Goal: Task Accomplishment & Management: Manage account settings

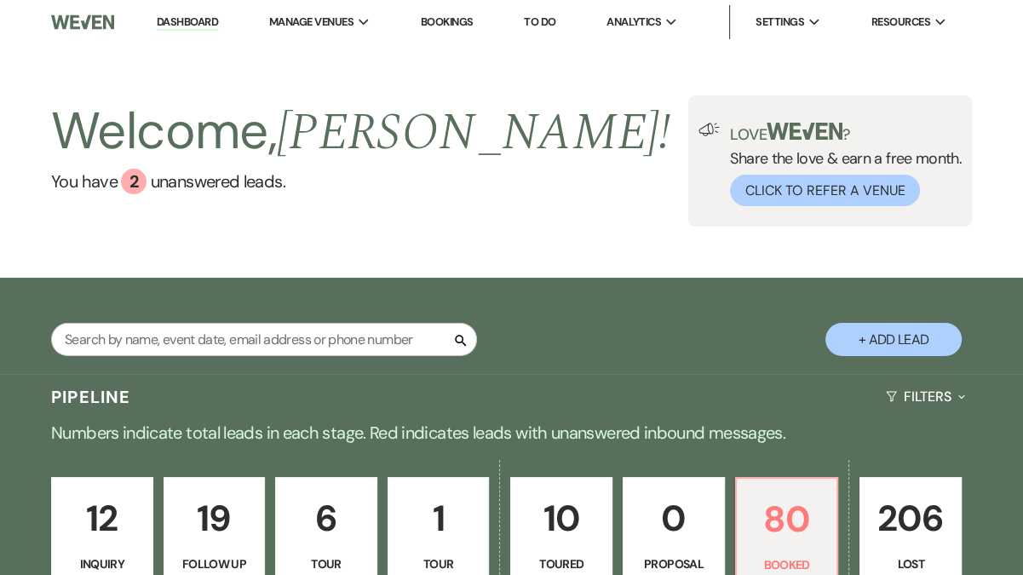
click at [198, 20] on link "Dashboard" at bounding box center [187, 22] width 61 height 16
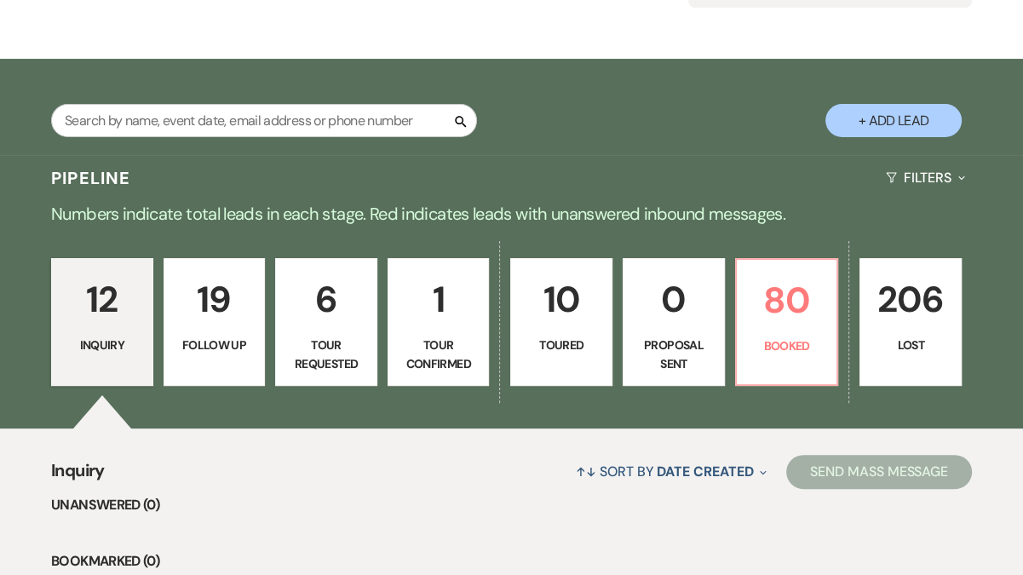
scroll to position [222, 0]
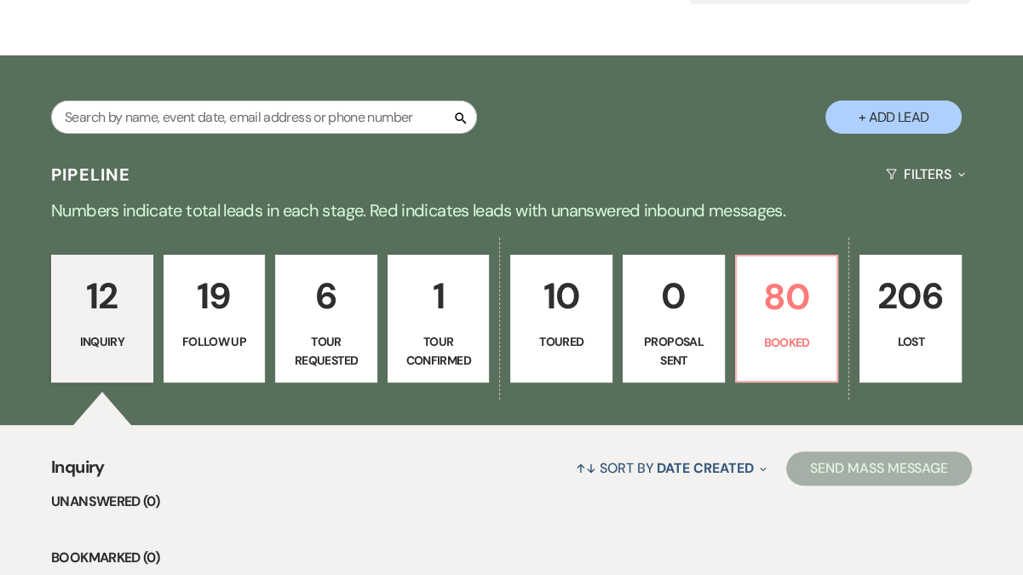
click at [446, 324] on link "1 Tour Confirmed" at bounding box center [438, 319] width 102 height 128
select select "4"
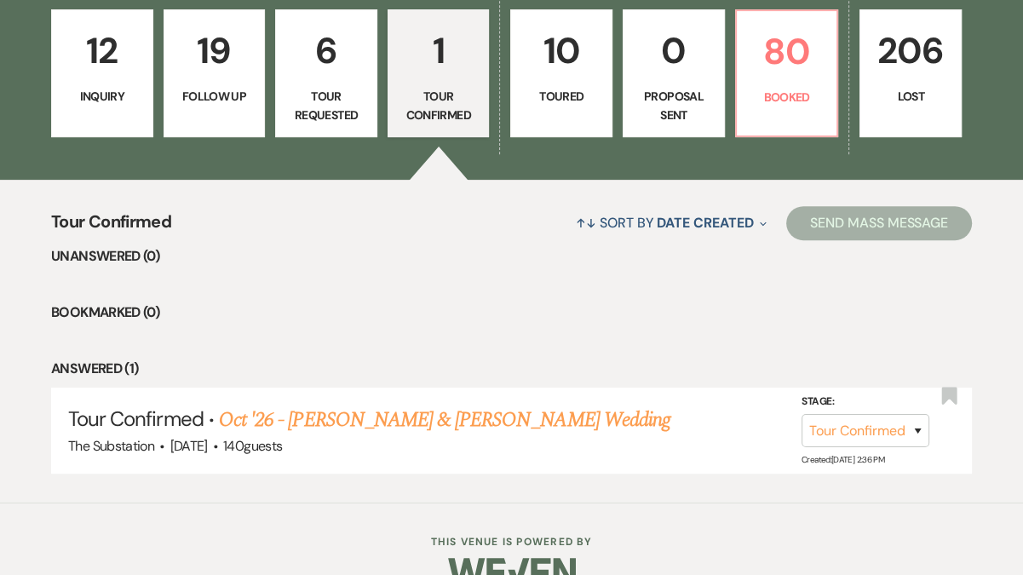
scroll to position [503, 0]
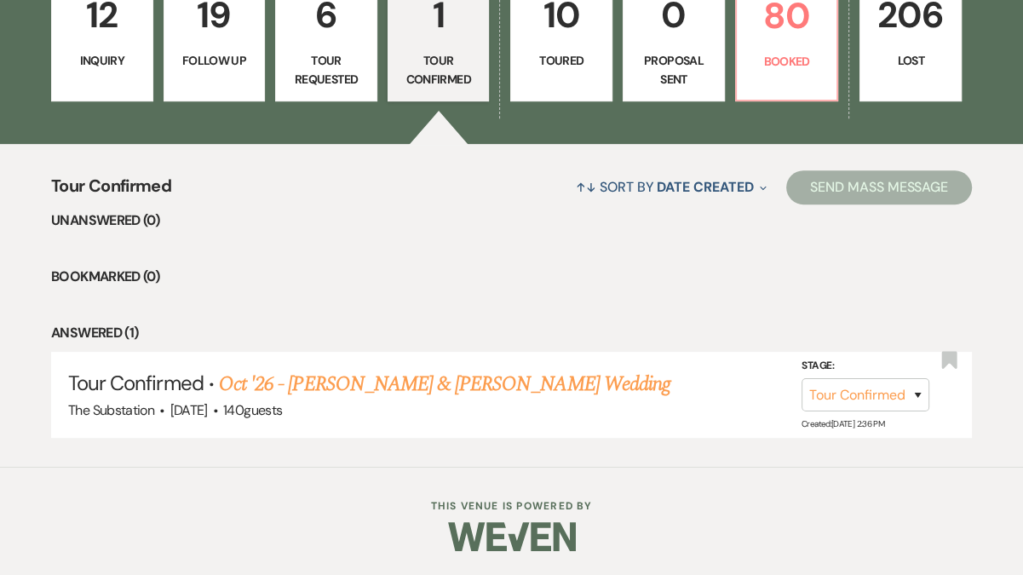
click at [557, 76] on link "10 Toured" at bounding box center [561, 38] width 102 height 128
select select "5"
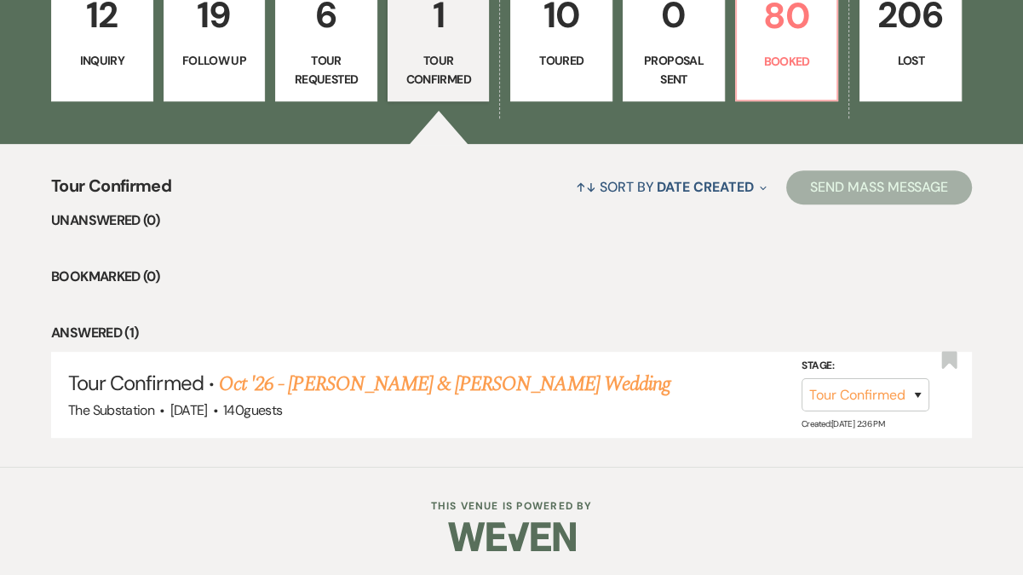
select select "5"
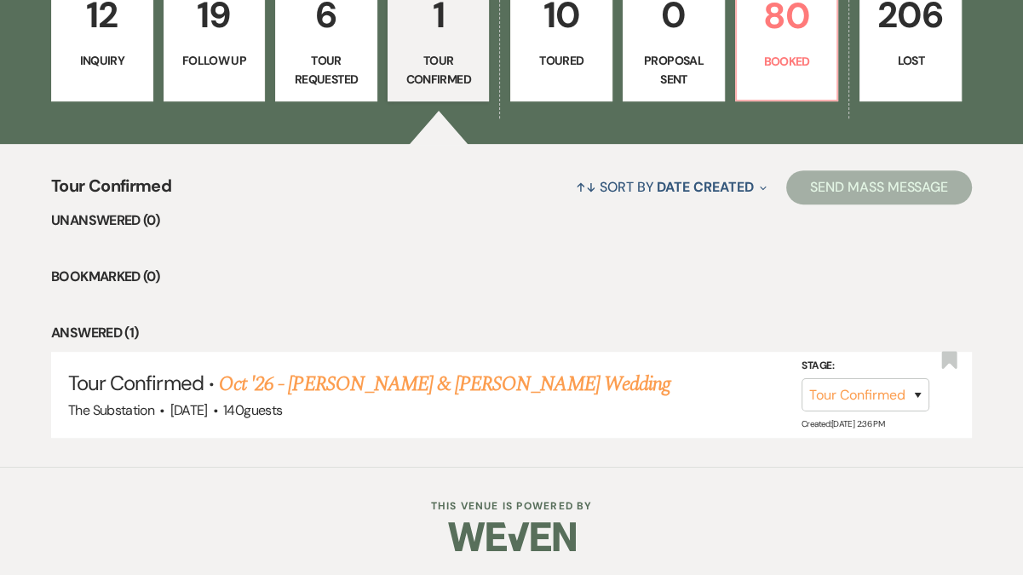
select select "5"
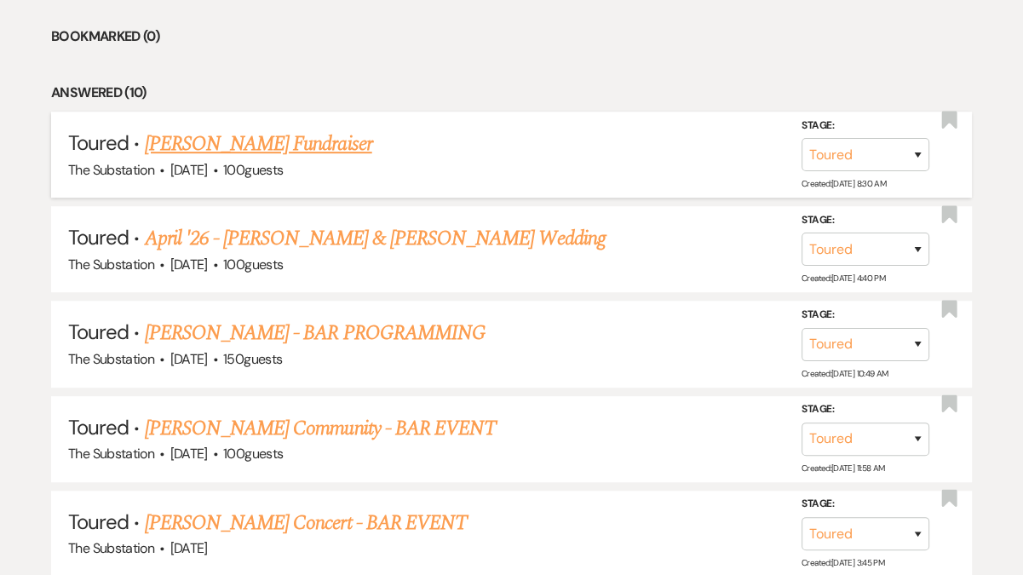
scroll to position [398, 0]
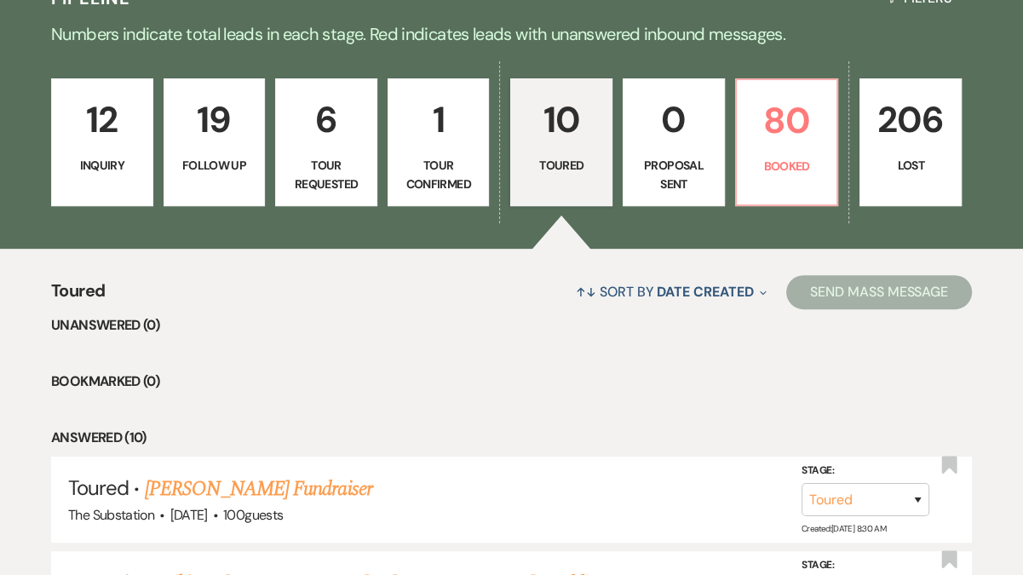
click at [319, 158] on p "Tour Requested" at bounding box center [326, 175] width 80 height 38
select select "2"
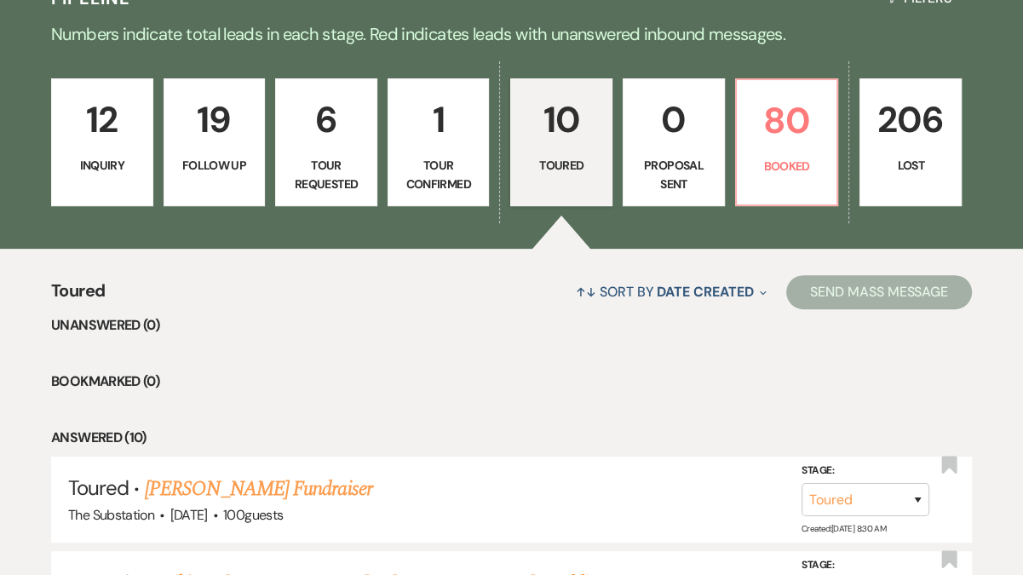
select select "2"
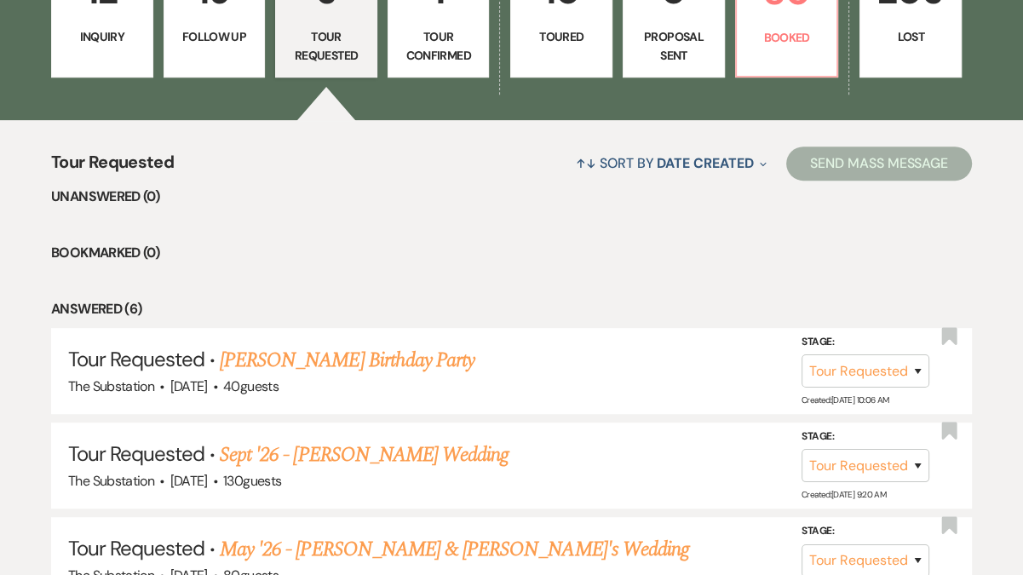
scroll to position [520, 0]
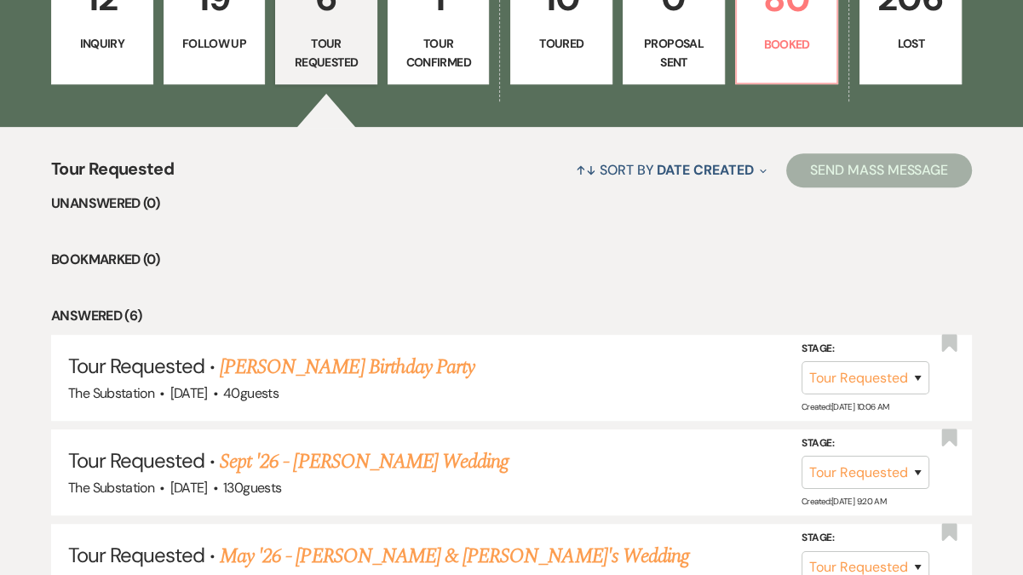
click at [215, 50] on p "Follow Up" at bounding box center [215, 43] width 80 height 19
select select "9"
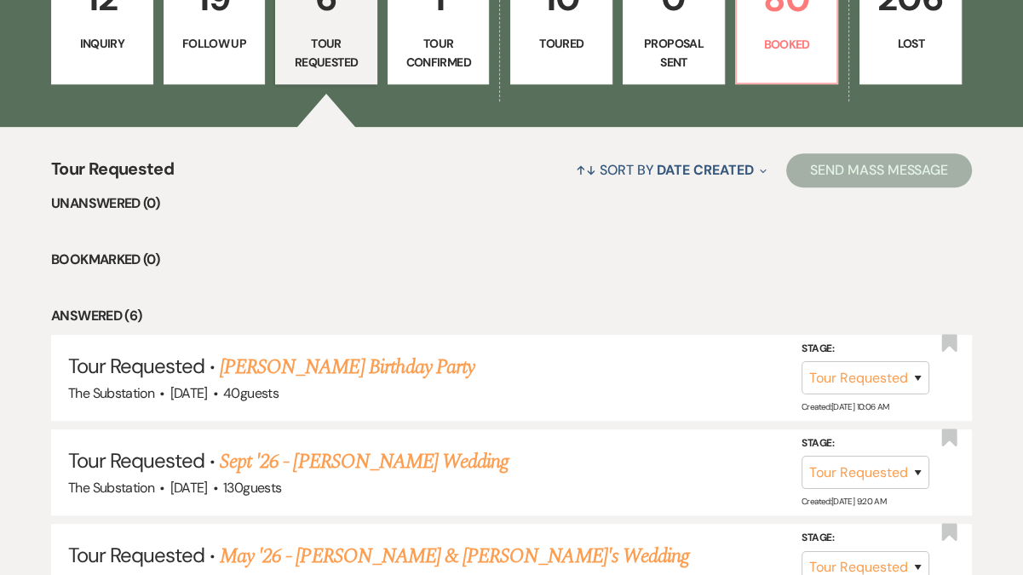
select select "9"
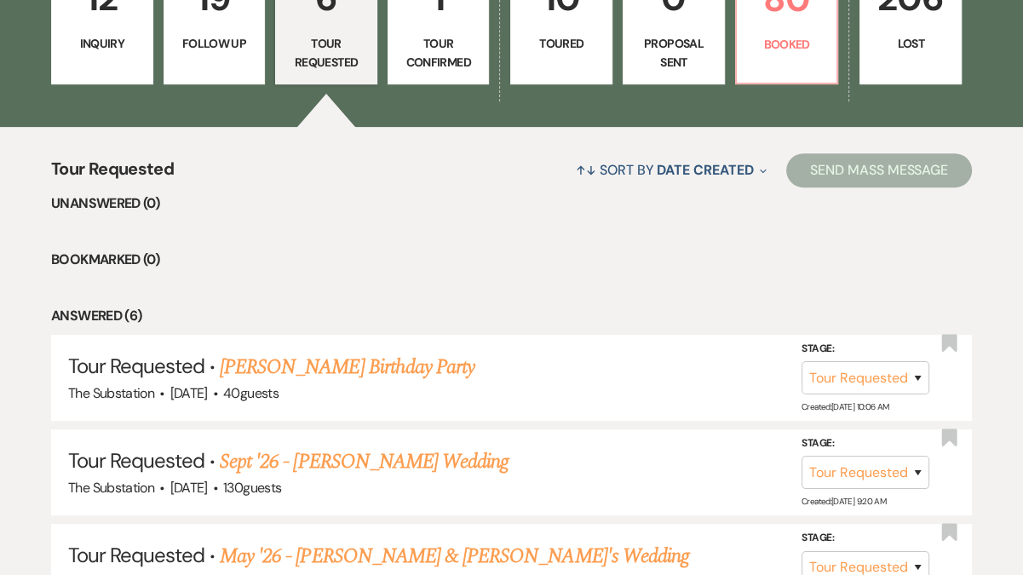
select select "9"
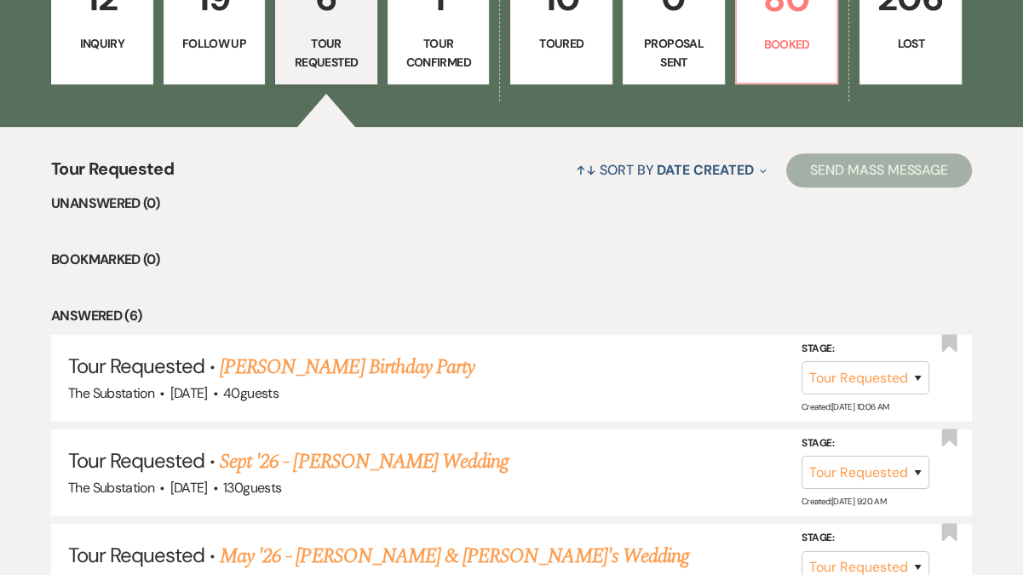
select select "9"
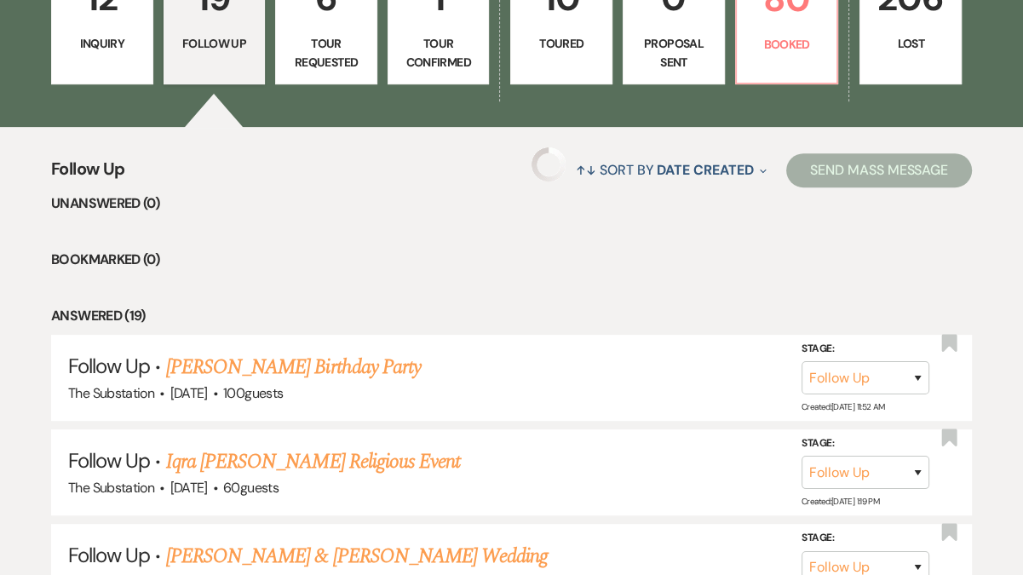
select select "9"
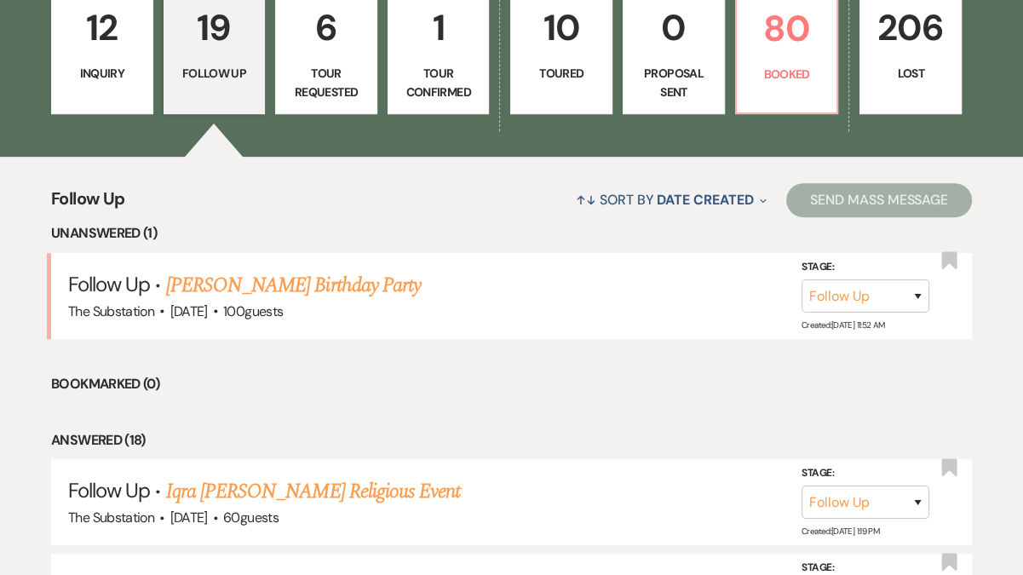
scroll to position [250, 0]
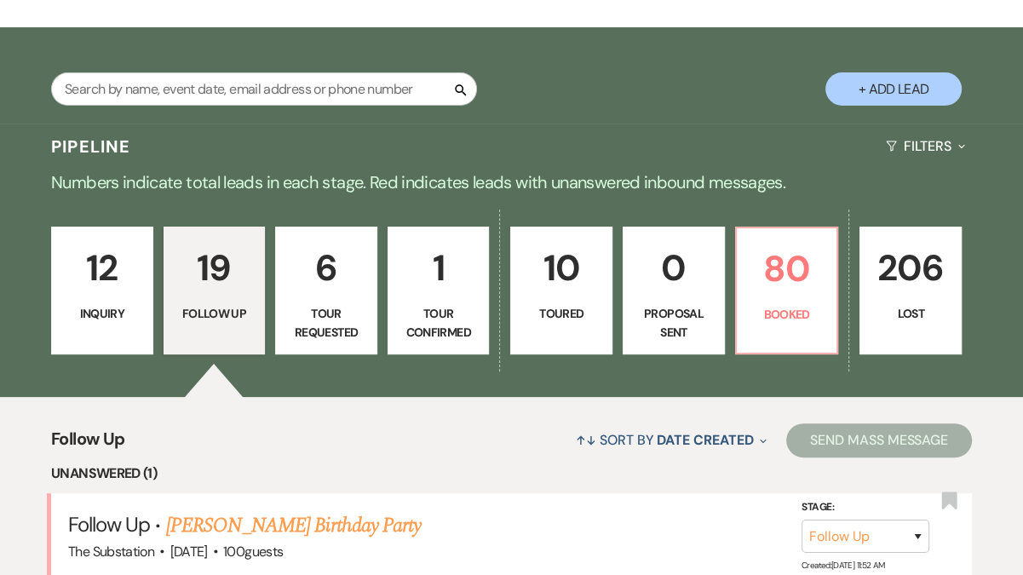
click at [118, 307] on p "Inquiry" at bounding box center [102, 313] width 80 height 19
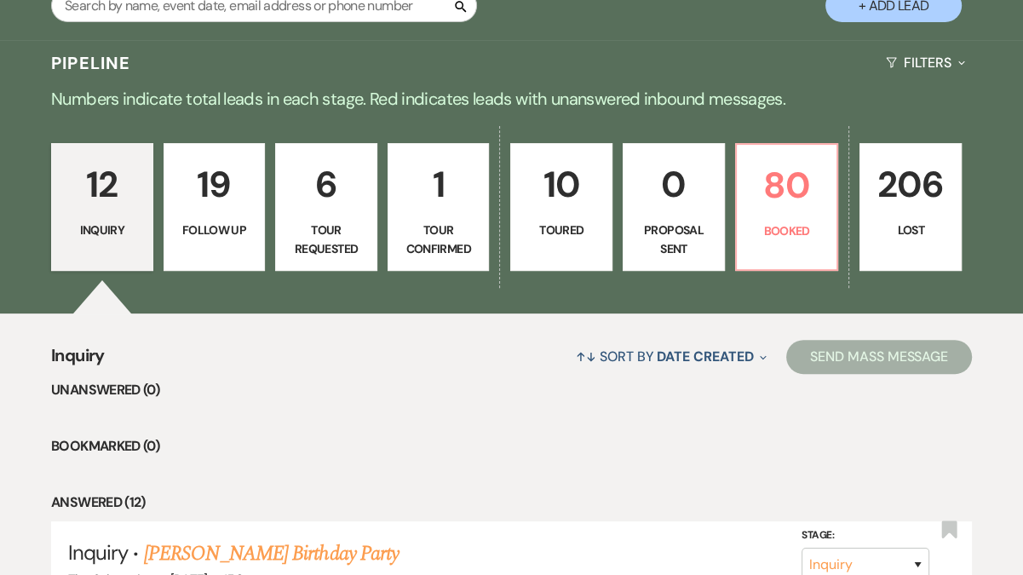
scroll to position [17, 0]
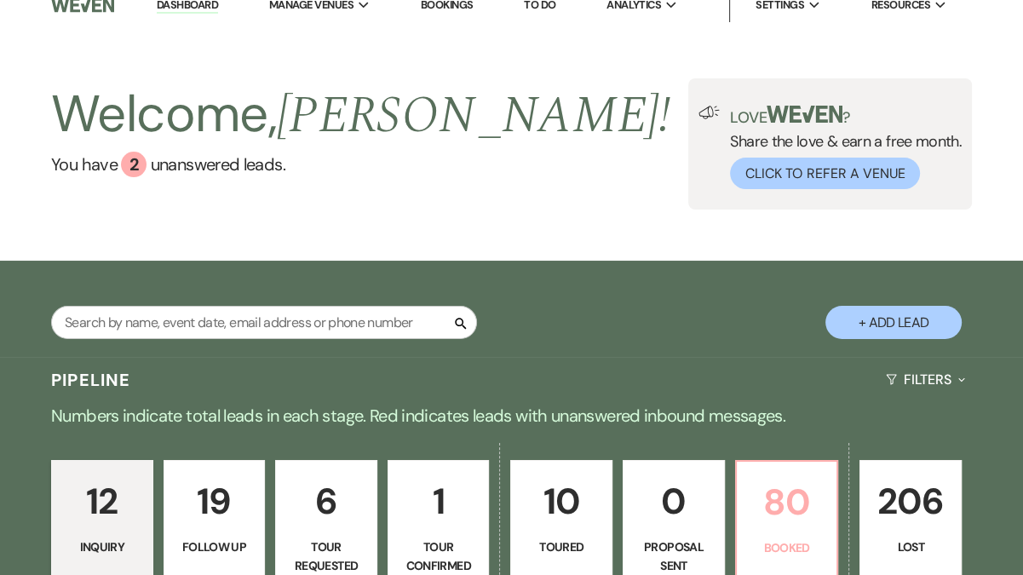
click at [783, 521] on p "80" at bounding box center [787, 501] width 80 height 57
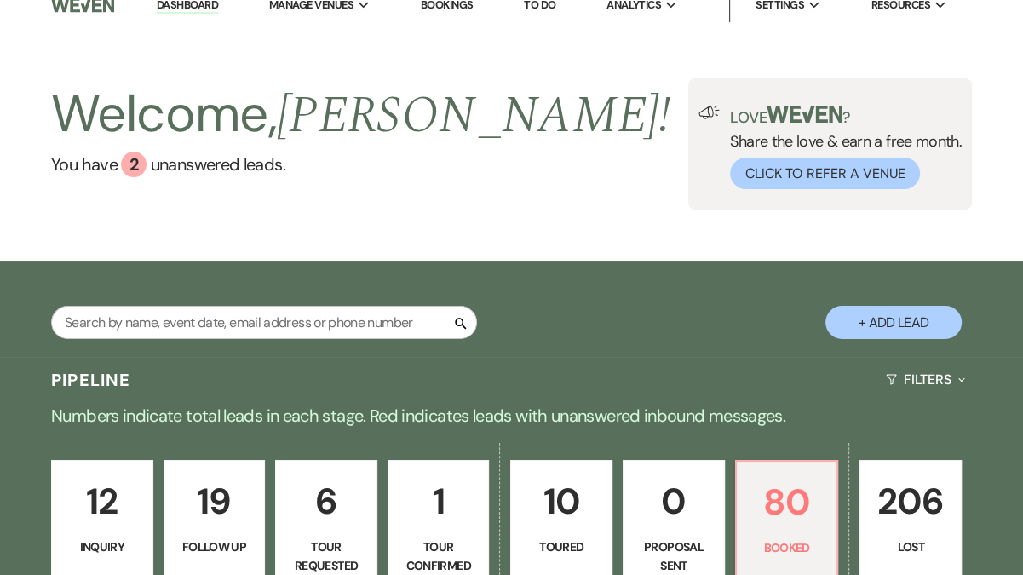
click at [662, 514] on p "0" at bounding box center [674, 501] width 80 height 57
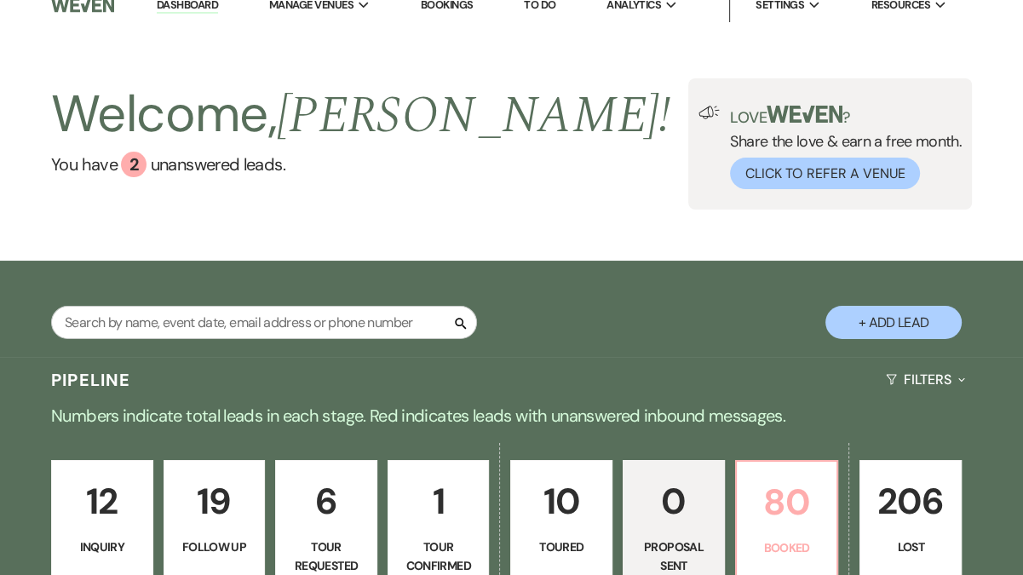
click at [794, 484] on p "80" at bounding box center [787, 501] width 80 height 57
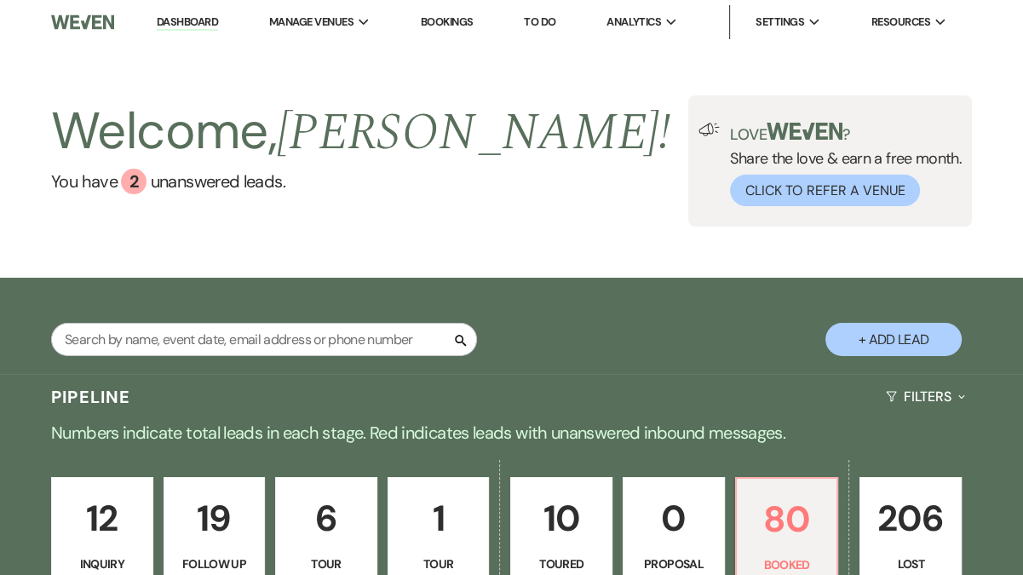
click at [861, 521] on link "206 Lost" at bounding box center [910, 541] width 102 height 128
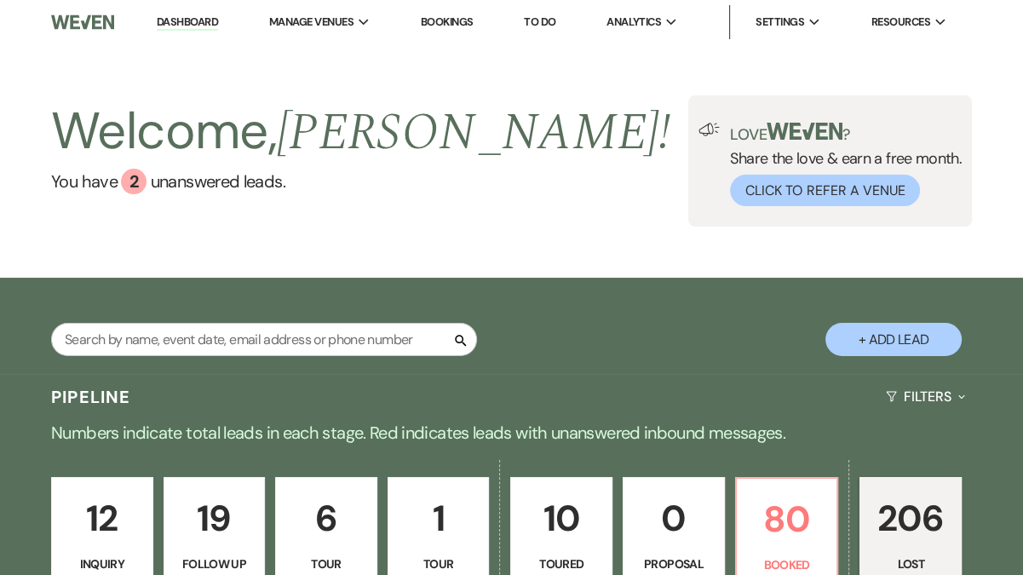
click at [875, 512] on p "206" at bounding box center [910, 518] width 80 height 57
select select "8"
select select "7"
select select "8"
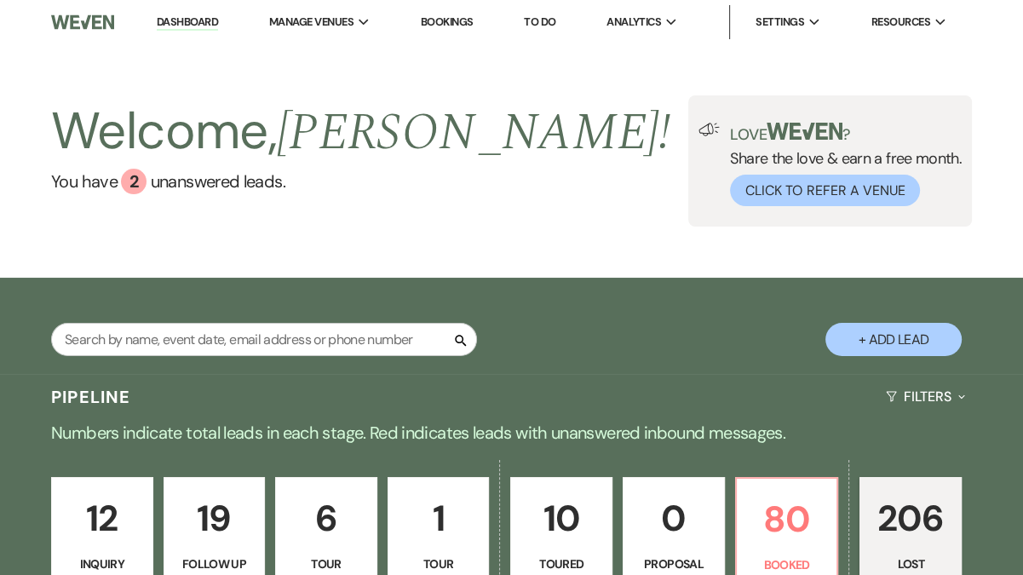
select select "8"
select select "7"
select select "8"
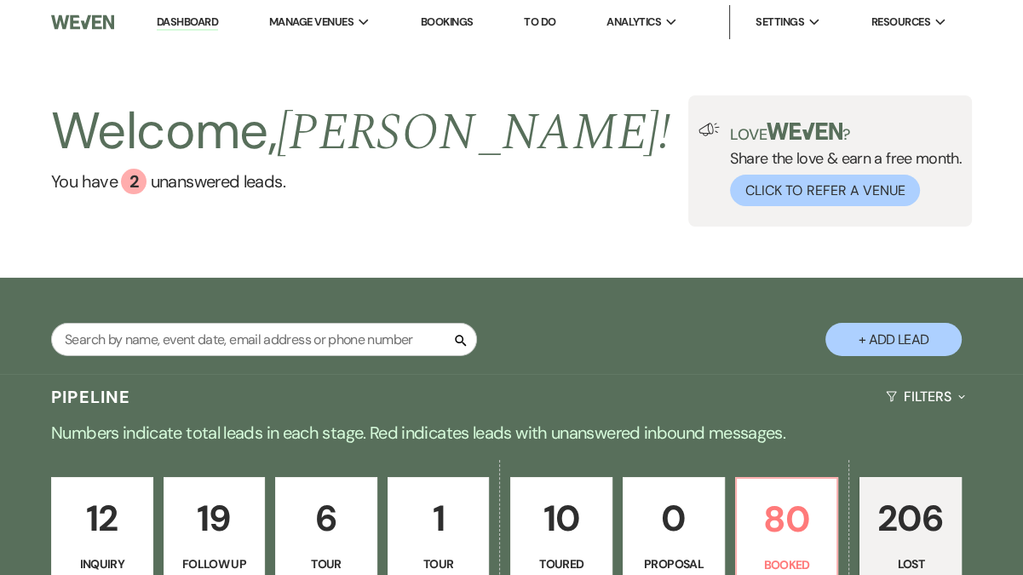
select select "7"
select select "8"
select select "11"
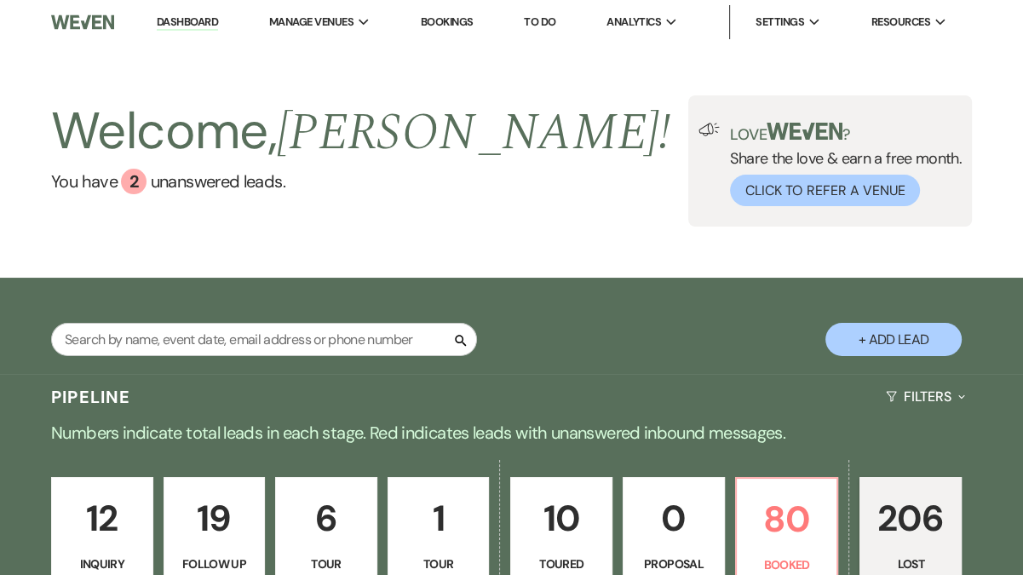
select select "8"
select select "5"
select select "8"
select select "7"
select select "8"
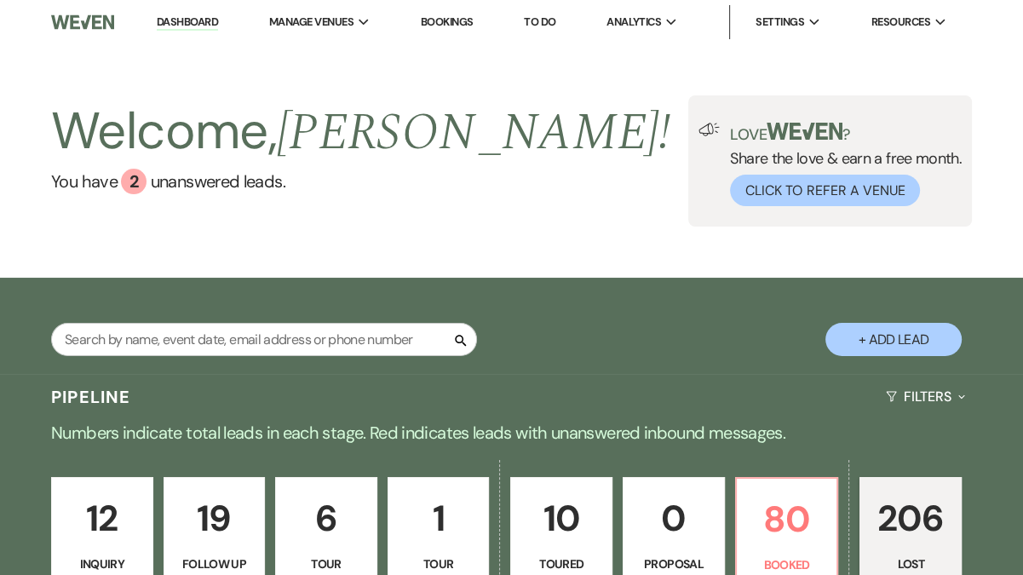
select select "8"
select select "5"
select select "8"
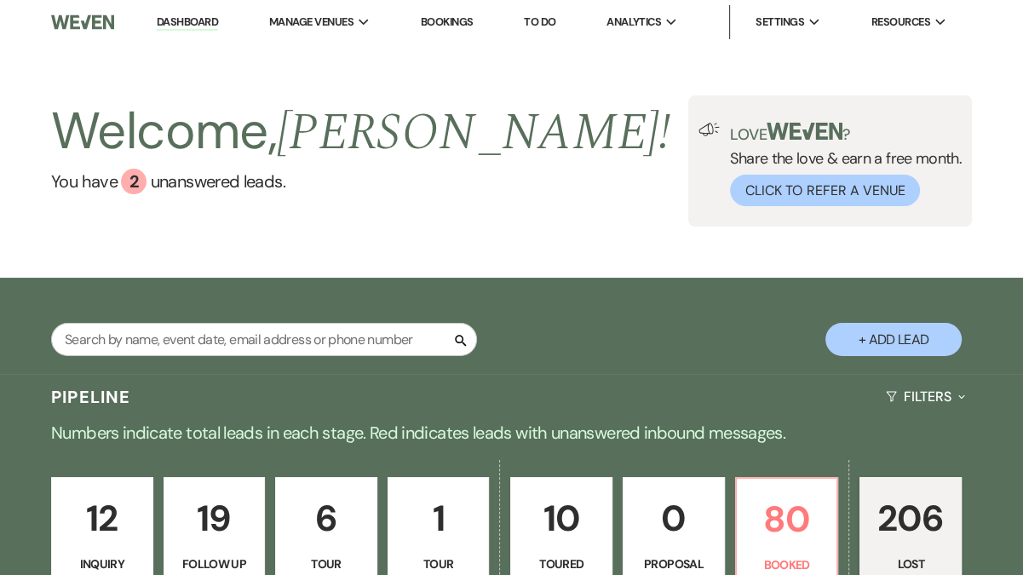
select select "5"
select select "8"
select select "5"
select select "8"
select select "5"
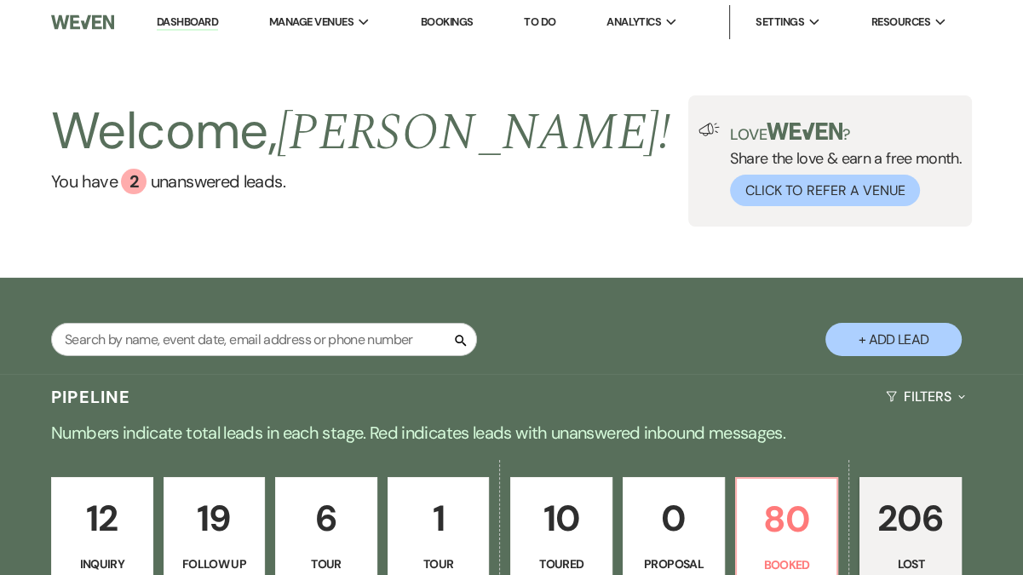
select select "8"
select select "5"
select select "8"
select select "5"
select select "8"
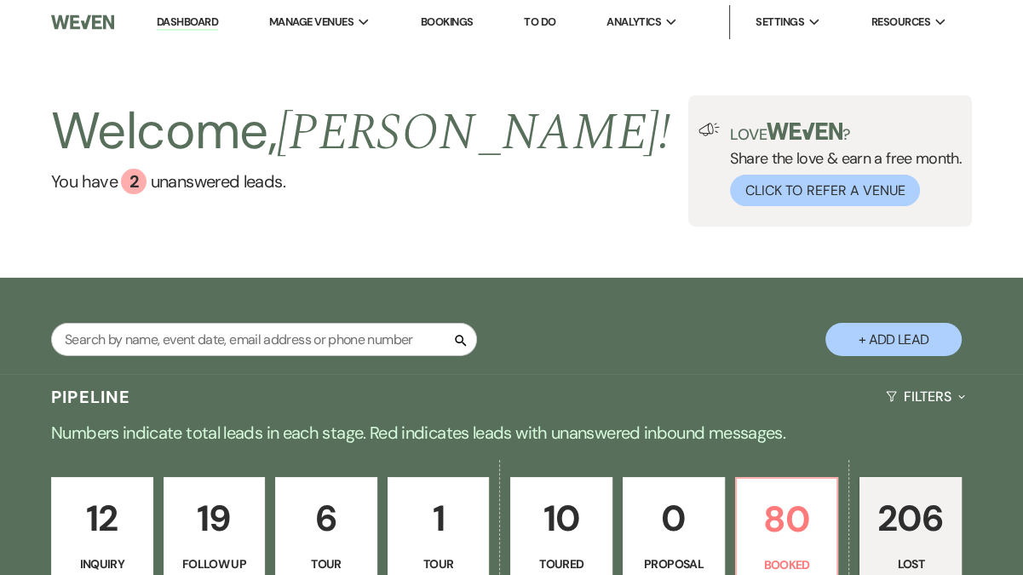
select select "5"
select select "8"
select select "6"
select select "8"
select select "5"
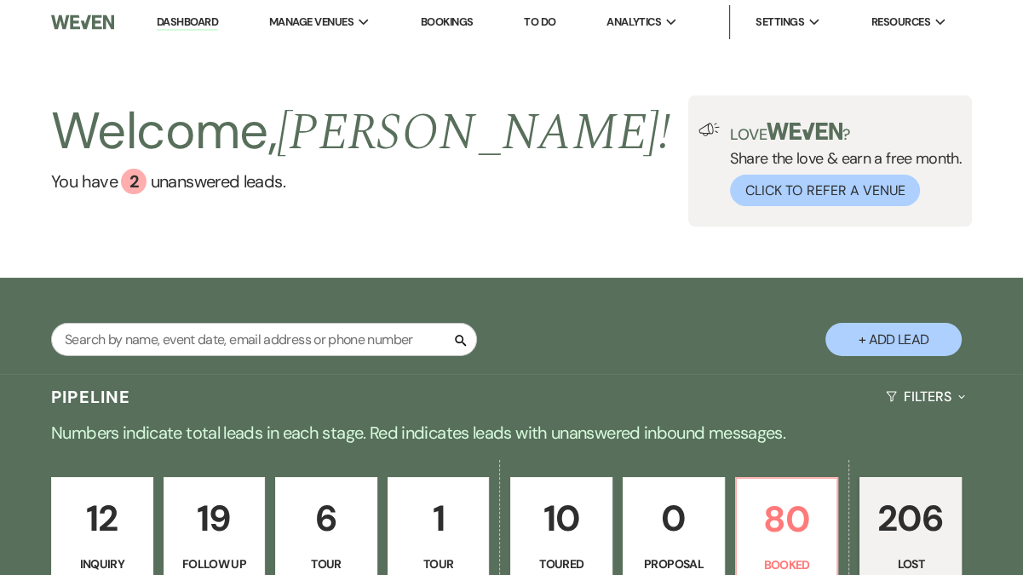
select select "8"
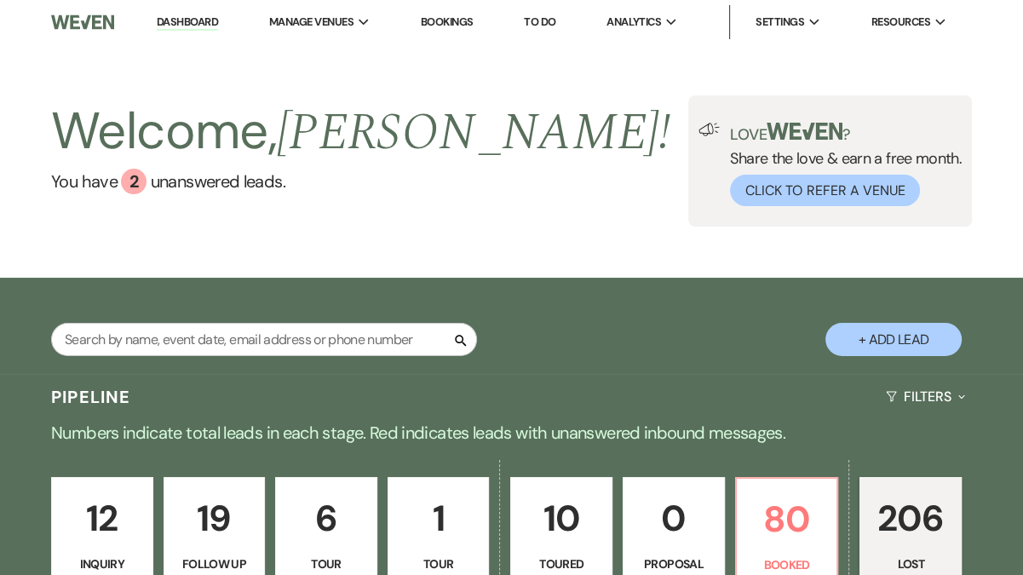
select select "1"
select select "8"
select select "5"
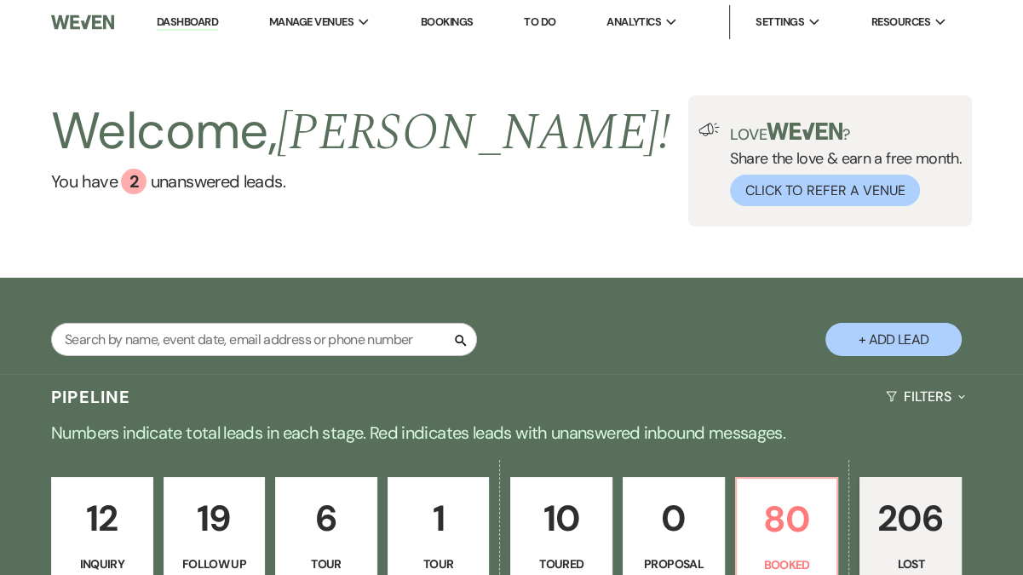
select select "8"
select select "6"
select select "8"
select select "5"
select select "8"
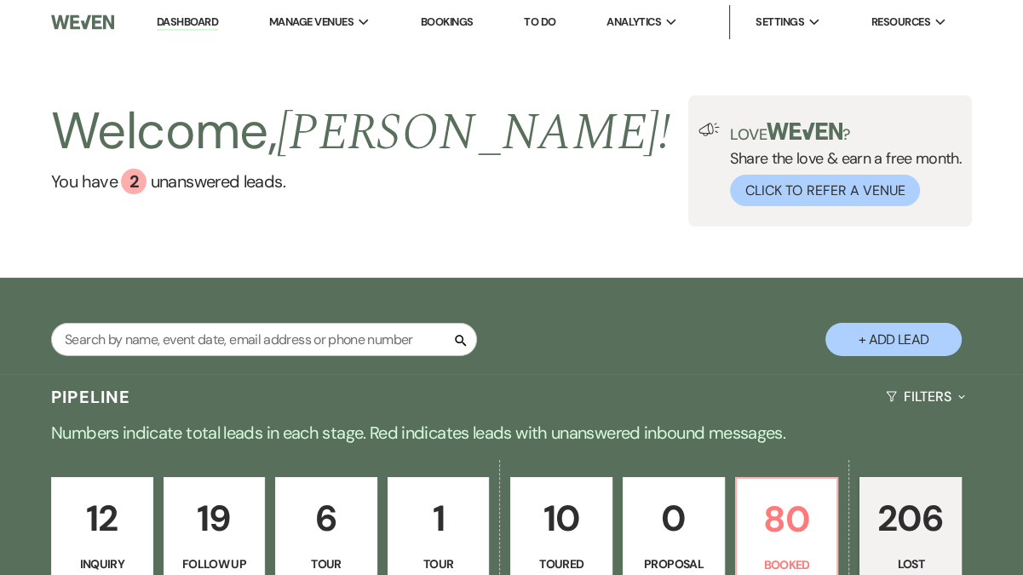
select select "6"
select select "8"
select select "5"
select select "8"
select select "6"
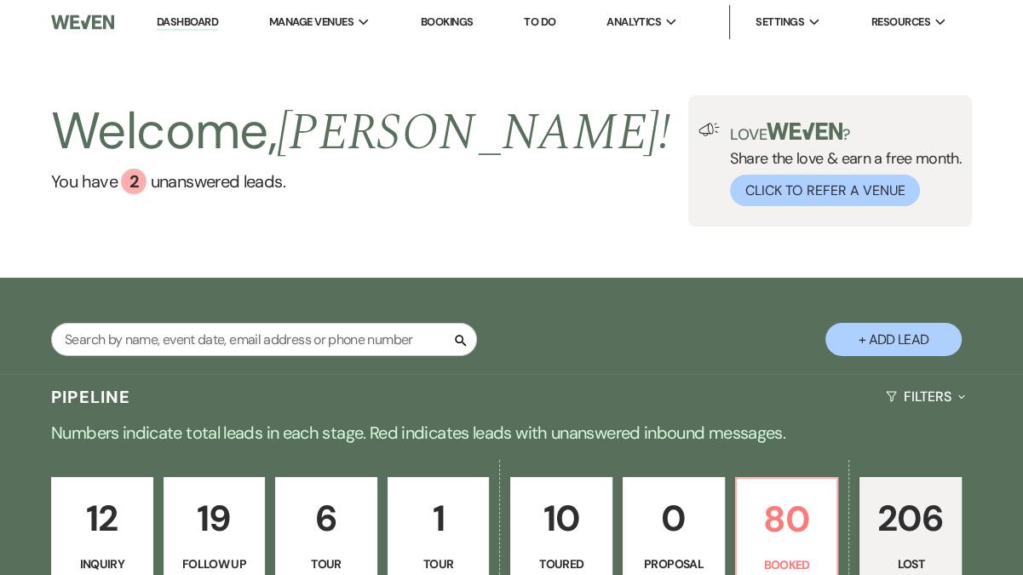
select select "8"
select select "5"
select select "8"
select select "5"
select select "8"
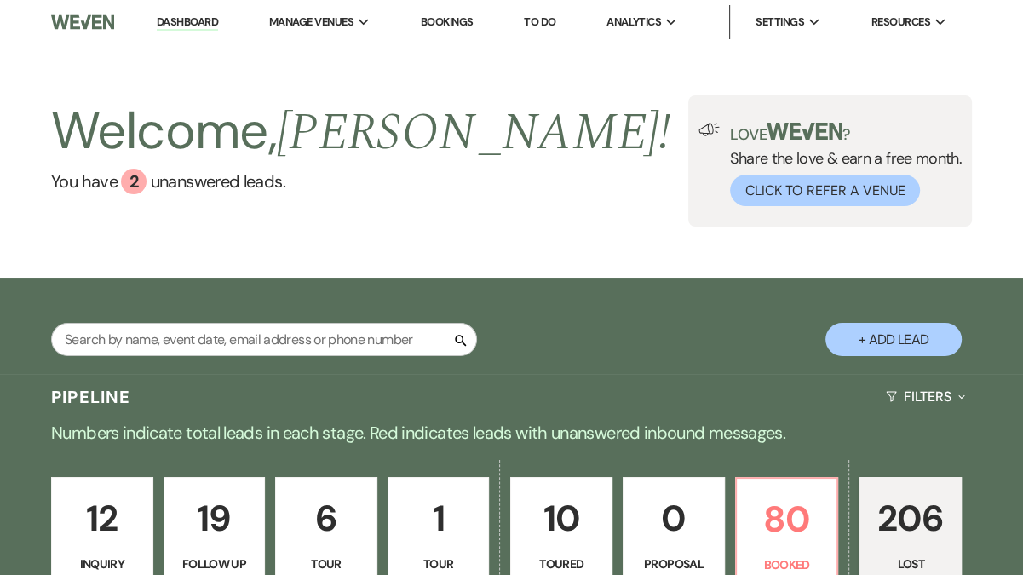
select select "7"
select select "8"
select select "9"
select select "8"
select select "1"
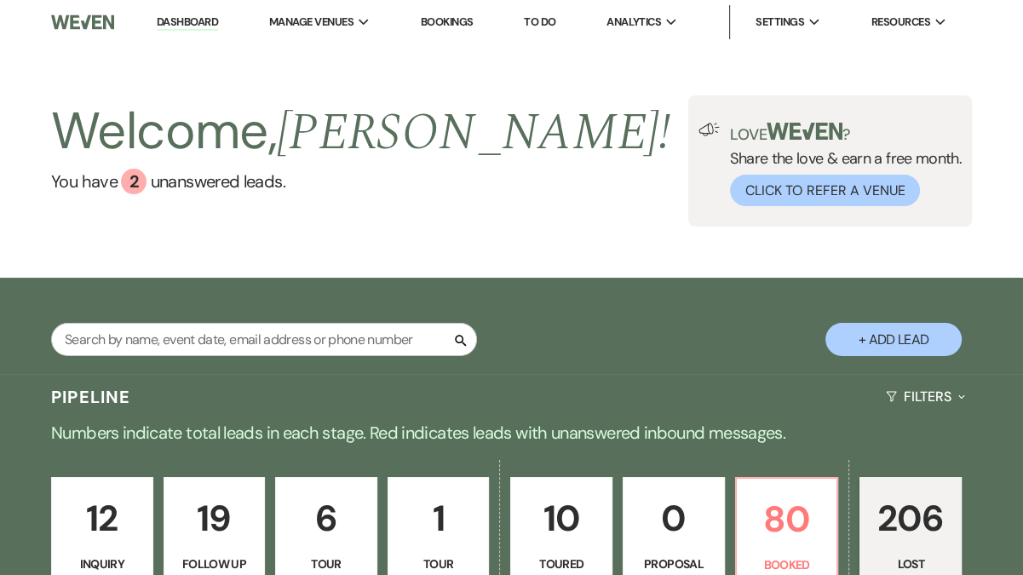
select select "8"
select select "5"
select select "8"
select select "6"
select select "8"
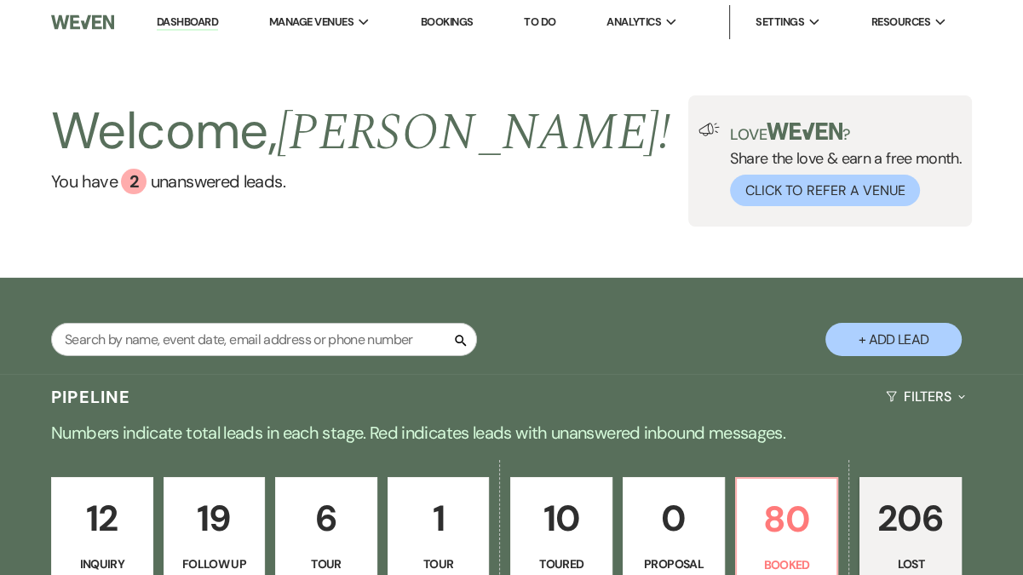
select select "11"
select select "8"
select select "6"
select select "8"
select select "9"
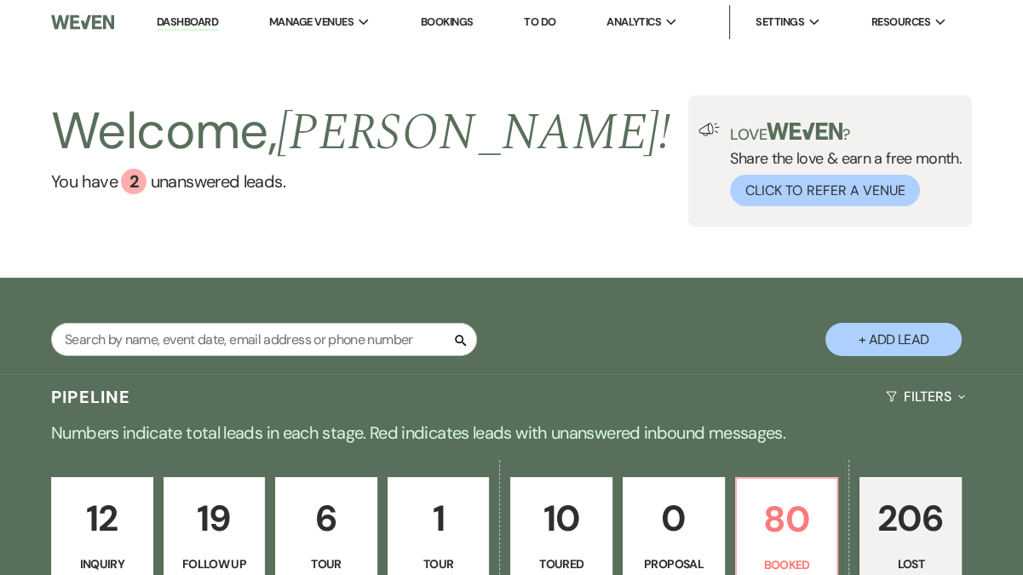
select select "8"
select select "5"
select select "8"
select select "5"
select select "8"
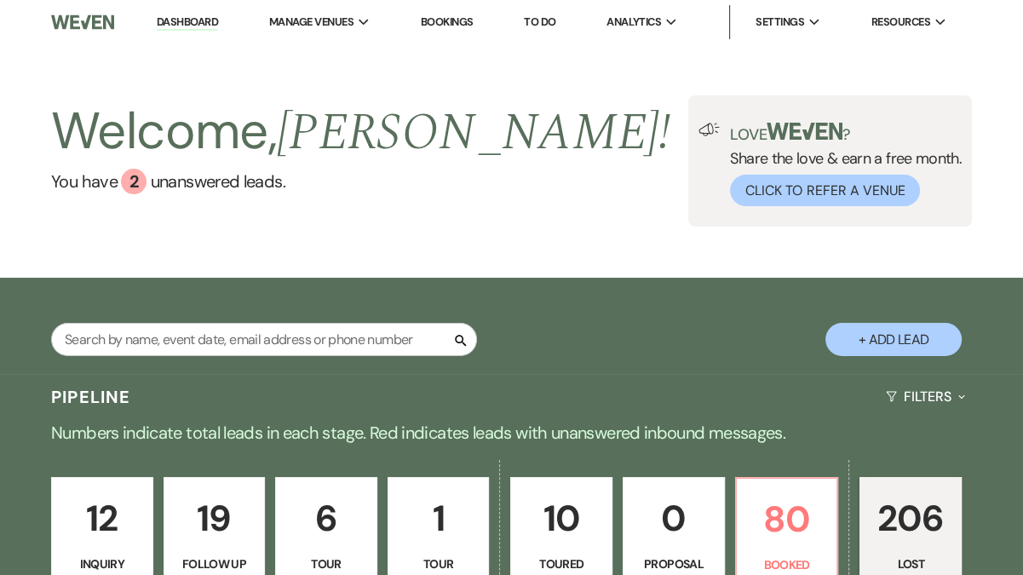
select select "6"
select select "8"
select select "5"
select select "8"
select select "6"
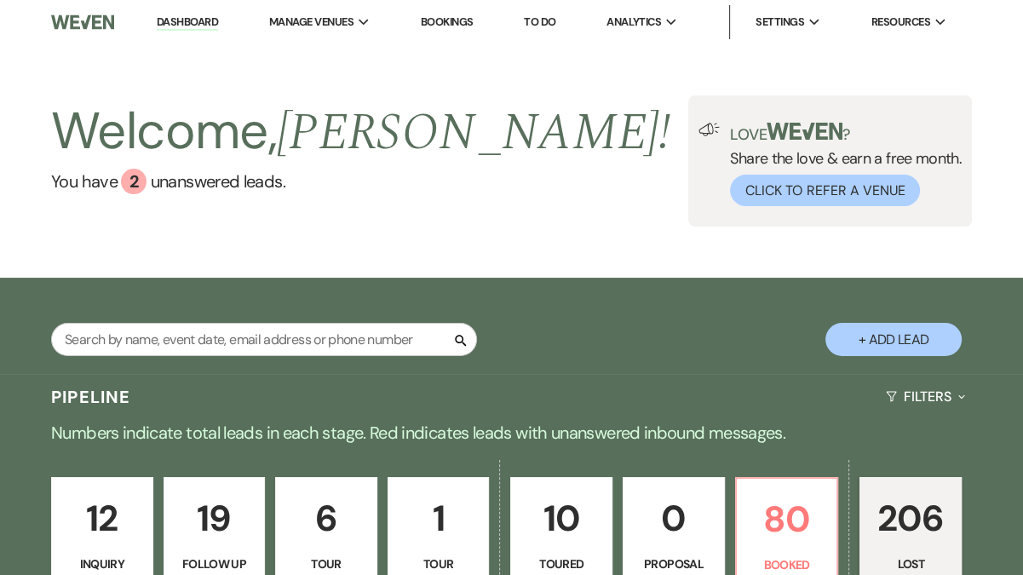
select select "8"
select select "5"
select select "8"
select select "6"
select select "8"
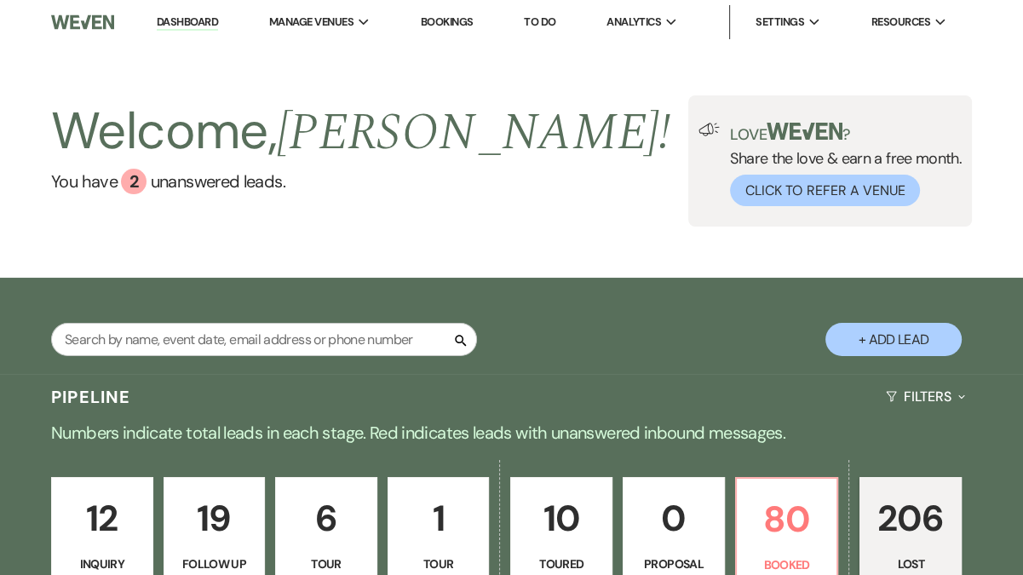
select select "5"
select select "8"
select select "6"
select select "8"
select select "5"
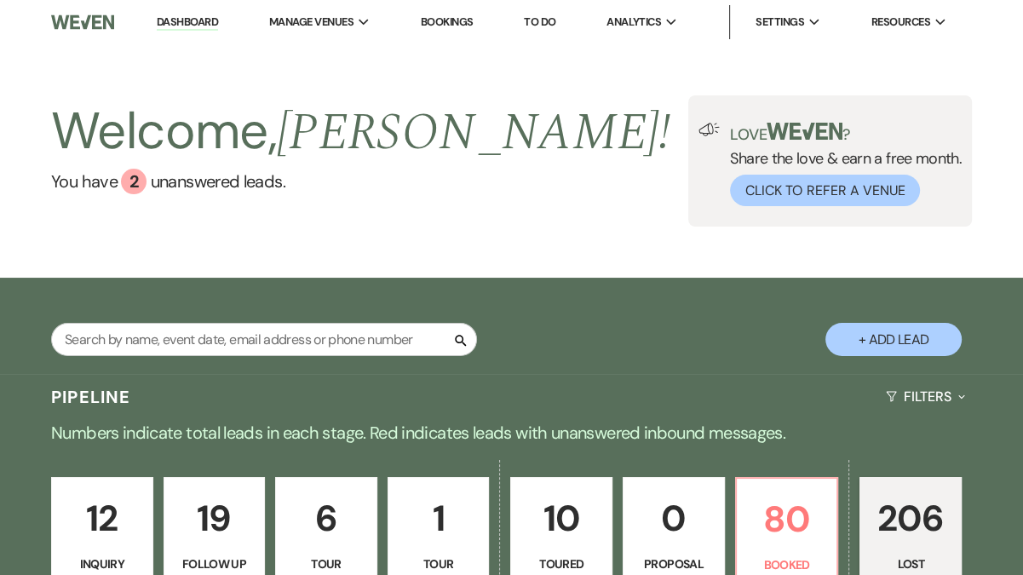
select select "8"
select select "5"
select select "8"
select select "1"
select select "8"
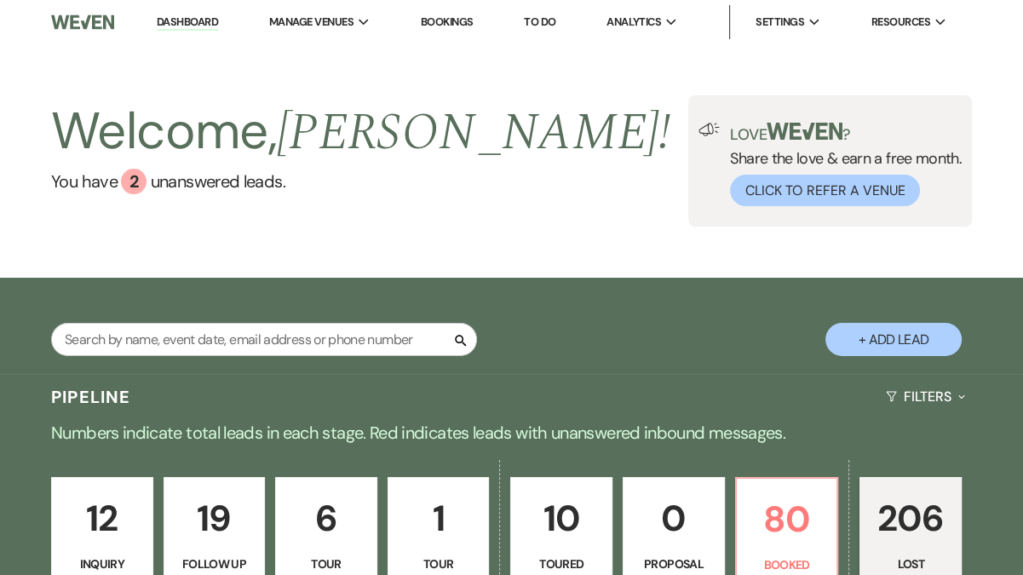
select select "8"
select select "5"
select select "8"
select select "5"
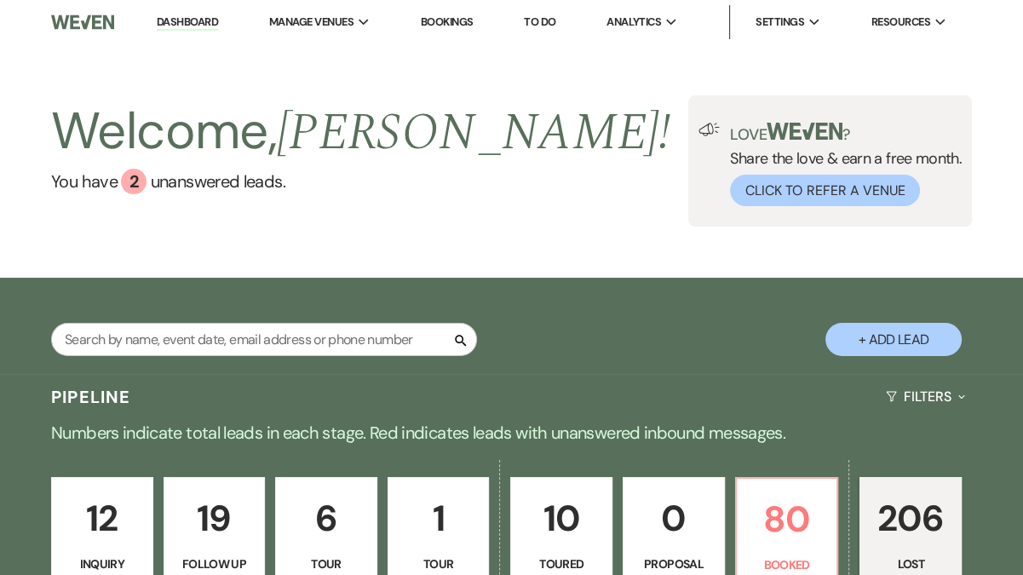
select select "8"
select select "1"
select select "8"
select select "9"
select select "8"
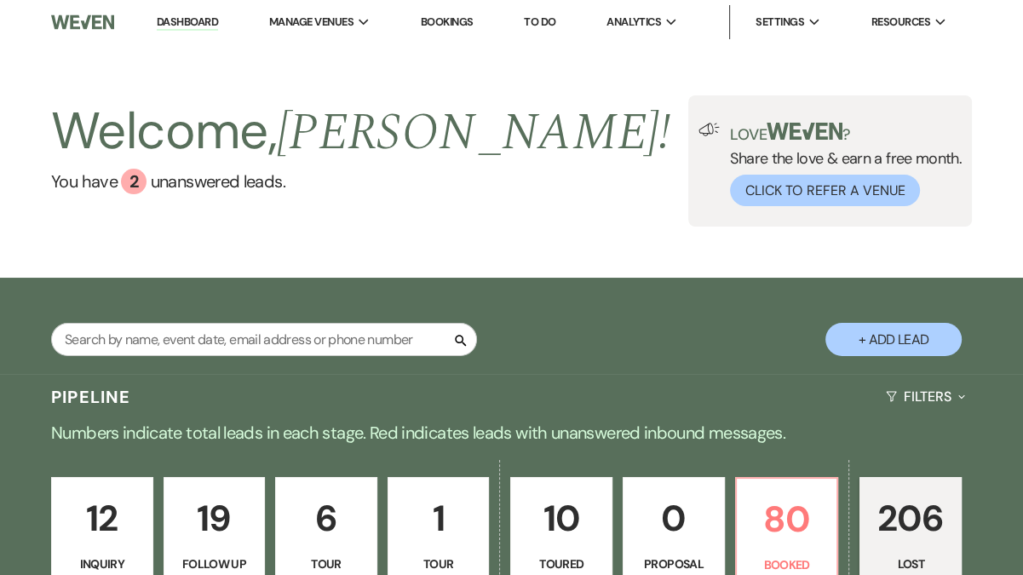
select select "5"
select select "8"
select select "1"
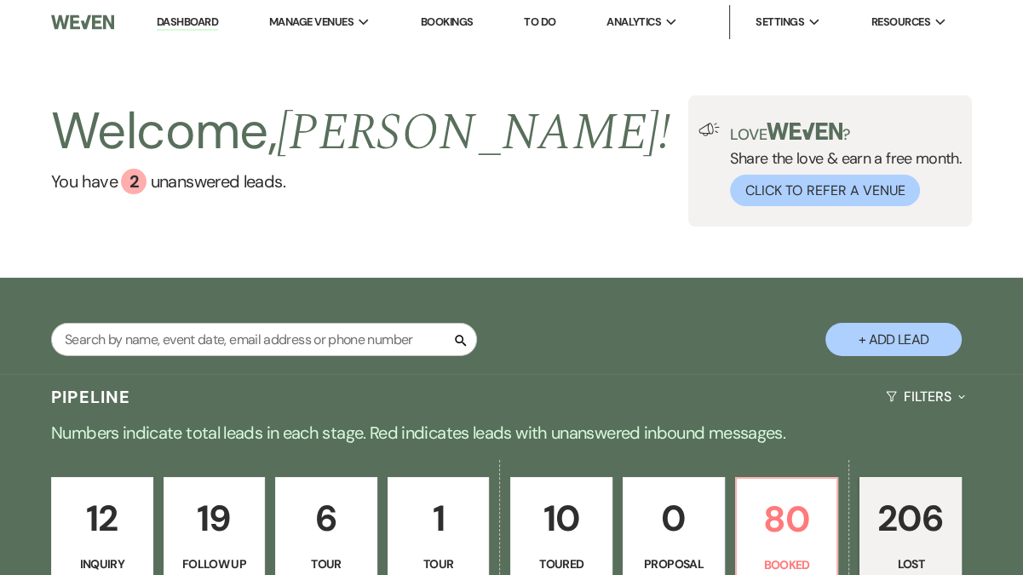
select select "8"
select select "5"
select select "8"
select select "7"
select select "8"
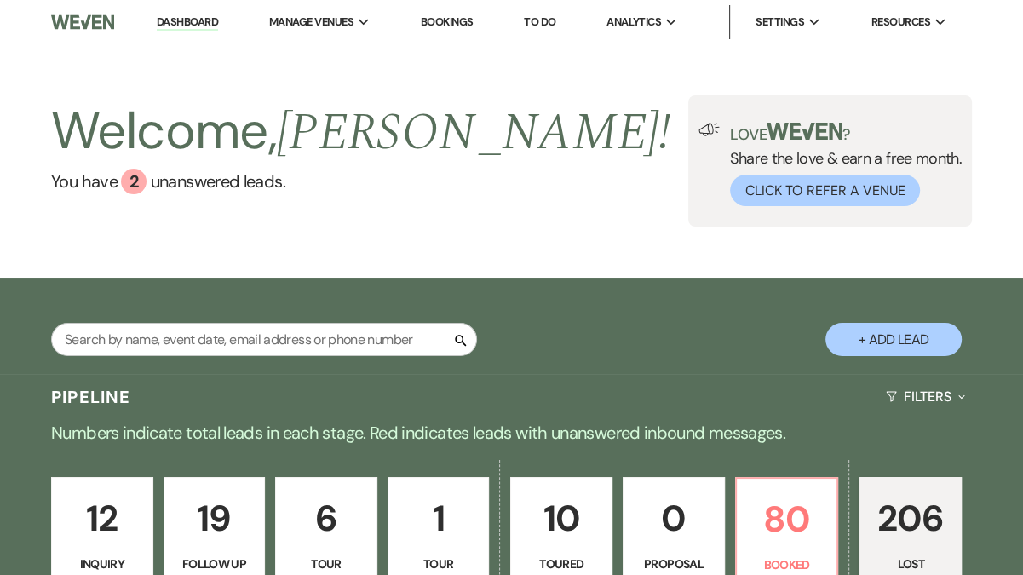
select select "5"
select select "8"
select select "5"
select select "8"
select select "1"
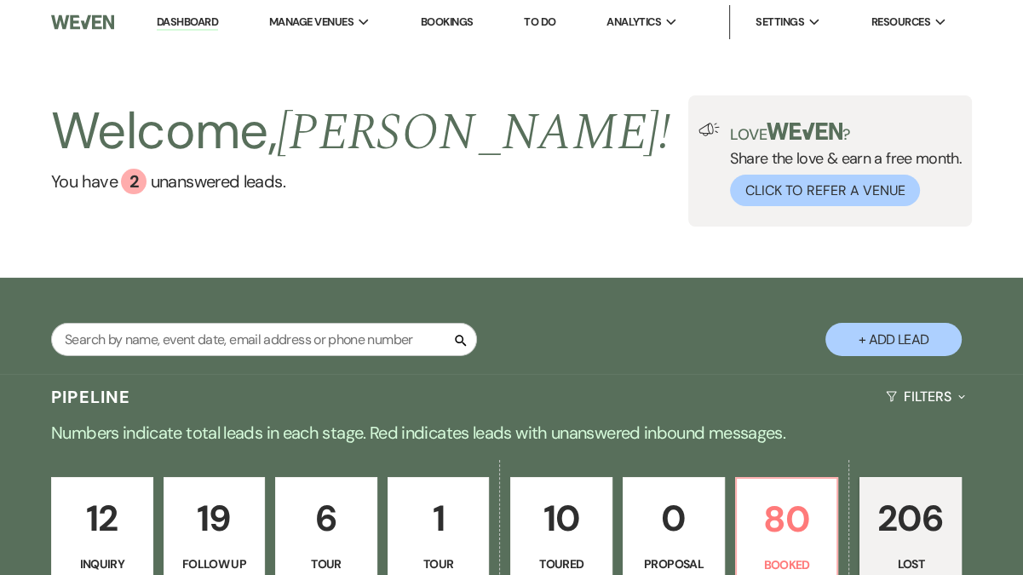
select select "8"
select select "1"
select select "8"
select select "5"
select select "8"
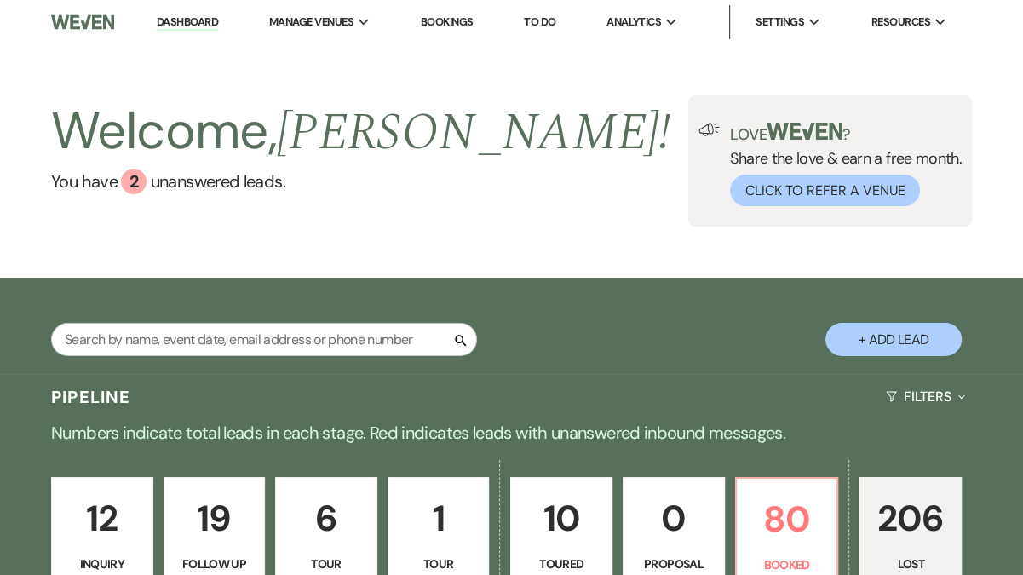
select select "11"
select select "8"
select select "11"
select select "8"
select select "10"
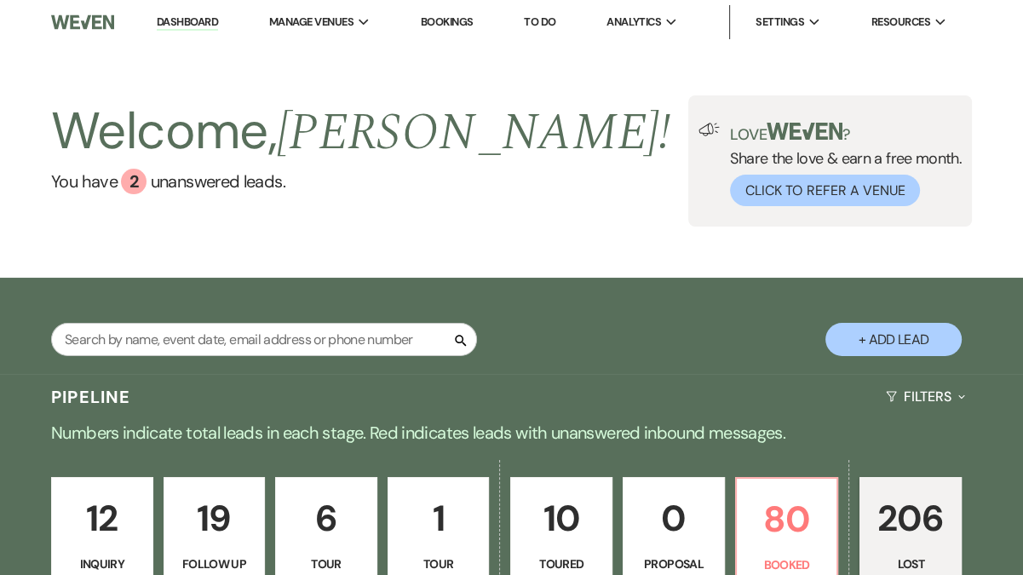
select select "8"
select select "1"
select select "8"
select select "5"
select select "8"
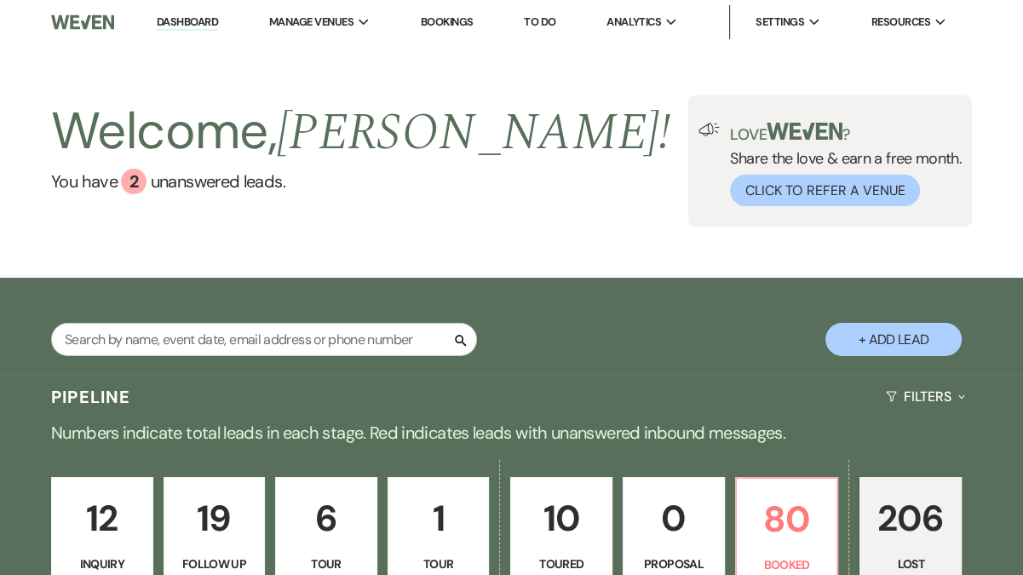
select select "5"
select select "8"
select select "5"
select select "8"
select select "5"
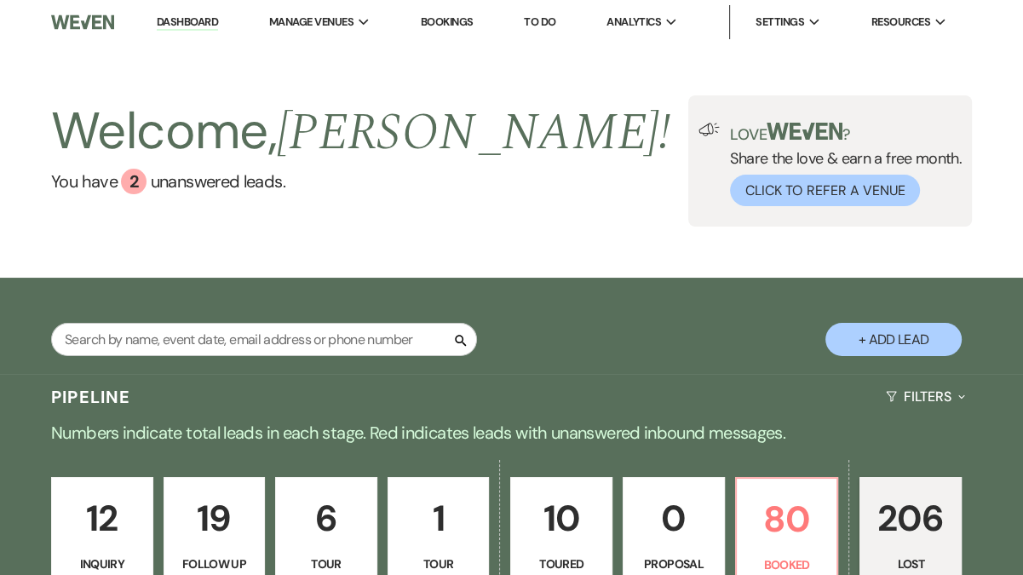
select select "8"
select select "5"
select select "8"
select select "5"
select select "8"
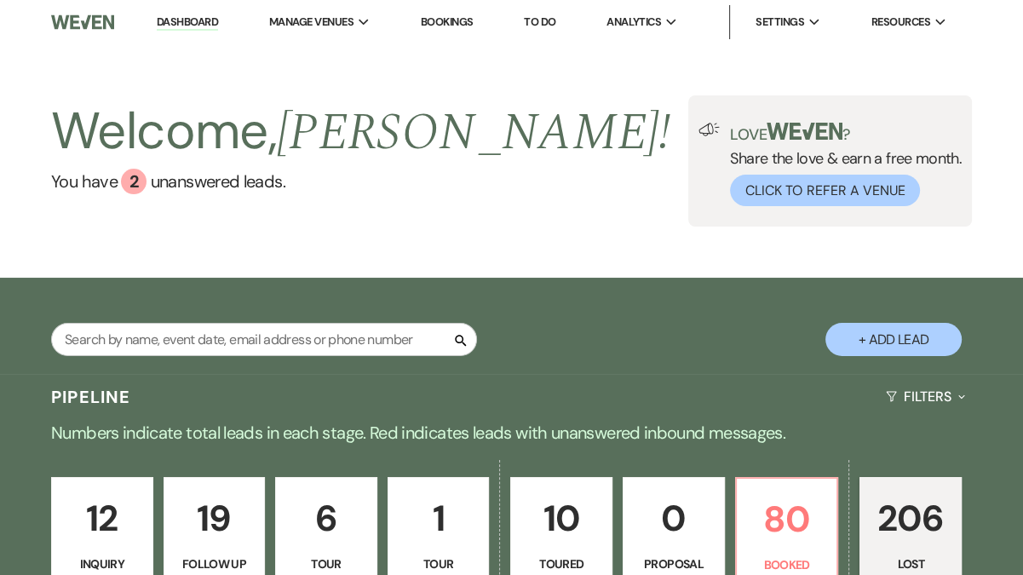
select select "5"
select select "8"
select select "6"
select select "8"
select select "5"
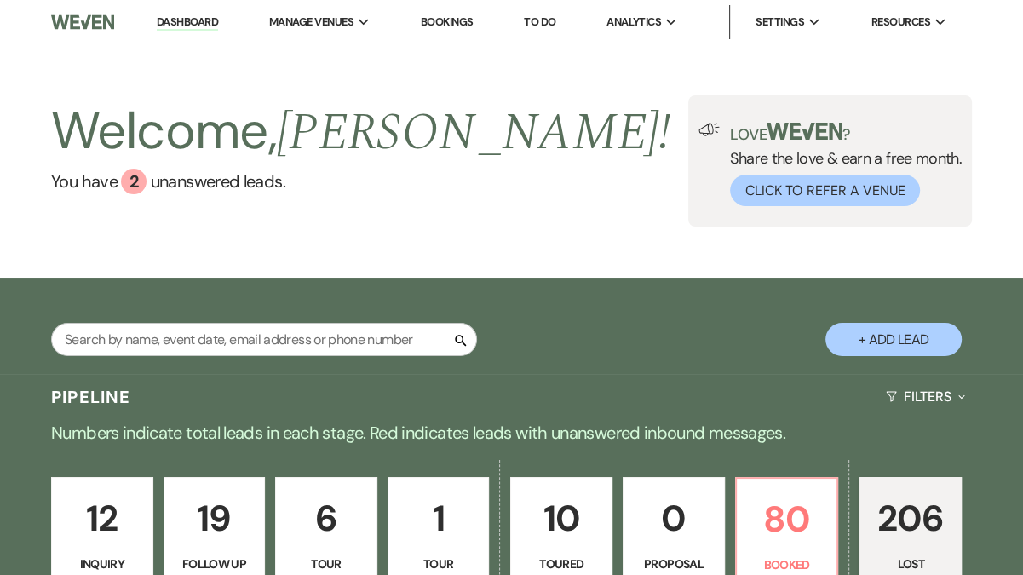
select select "8"
select select "10"
select select "8"
select select "7"
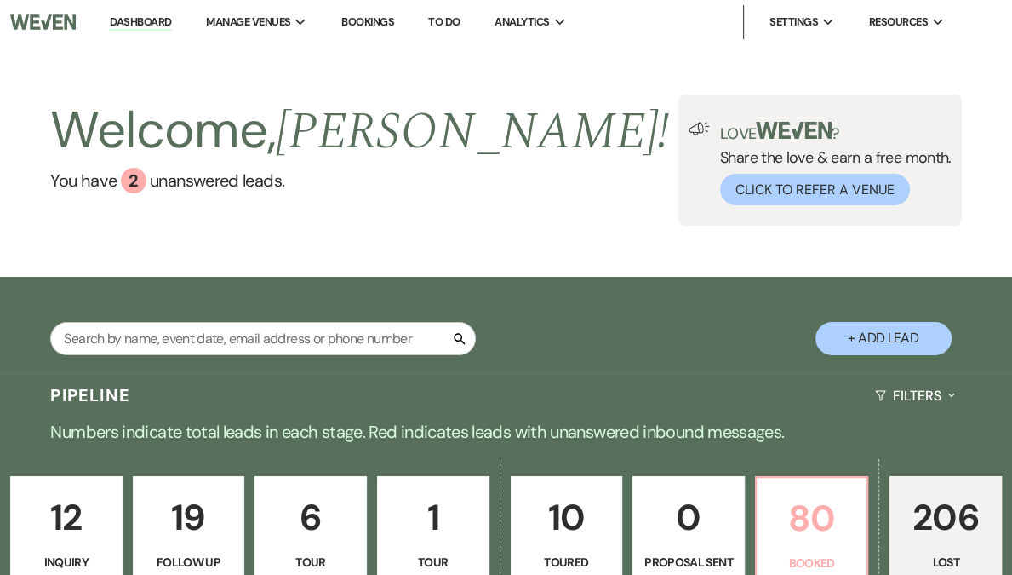
click at [767, 523] on p "80" at bounding box center [812, 518] width 90 height 57
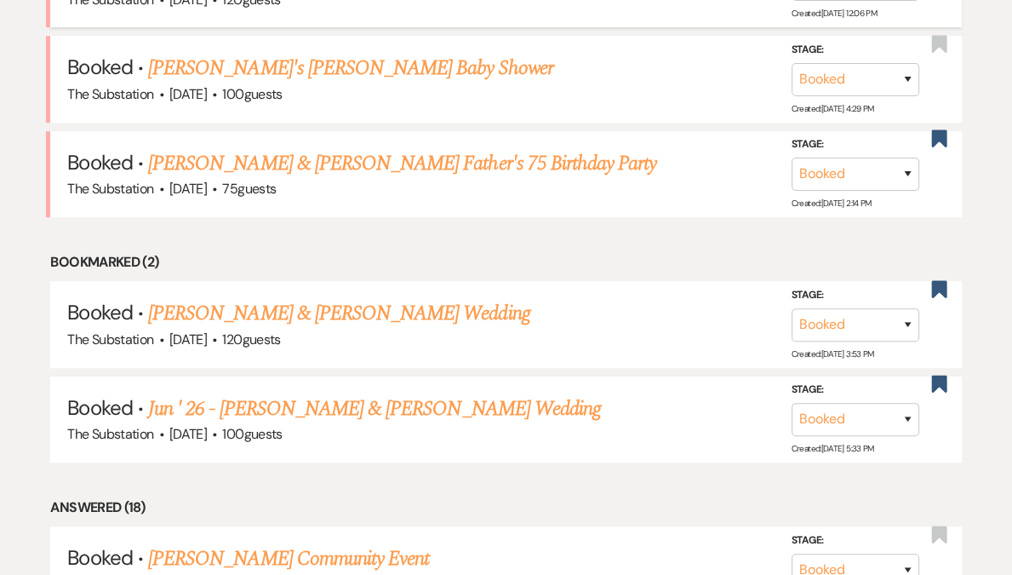
scroll to position [805, 0]
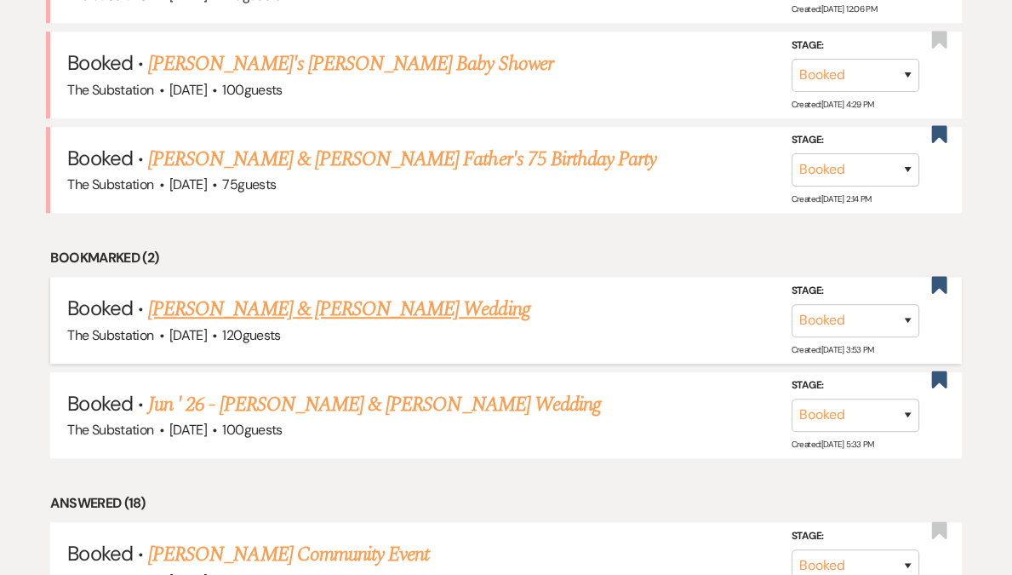
click at [347, 303] on link "[PERSON_NAME] & [PERSON_NAME] Wedding" at bounding box center [338, 309] width 381 height 31
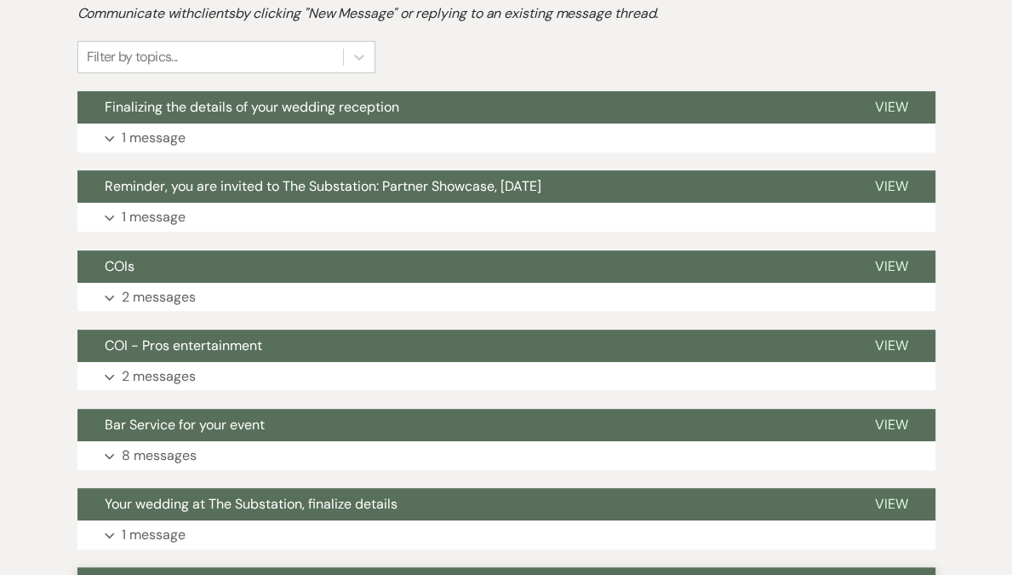
scroll to position [149, 0]
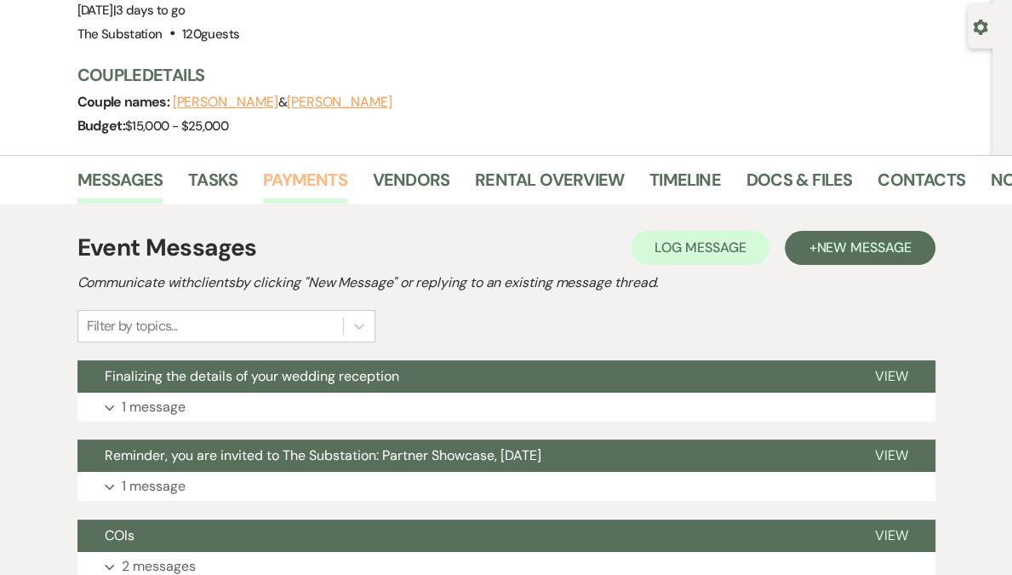
click at [331, 188] on link "Payments" at bounding box center [305, 184] width 84 height 37
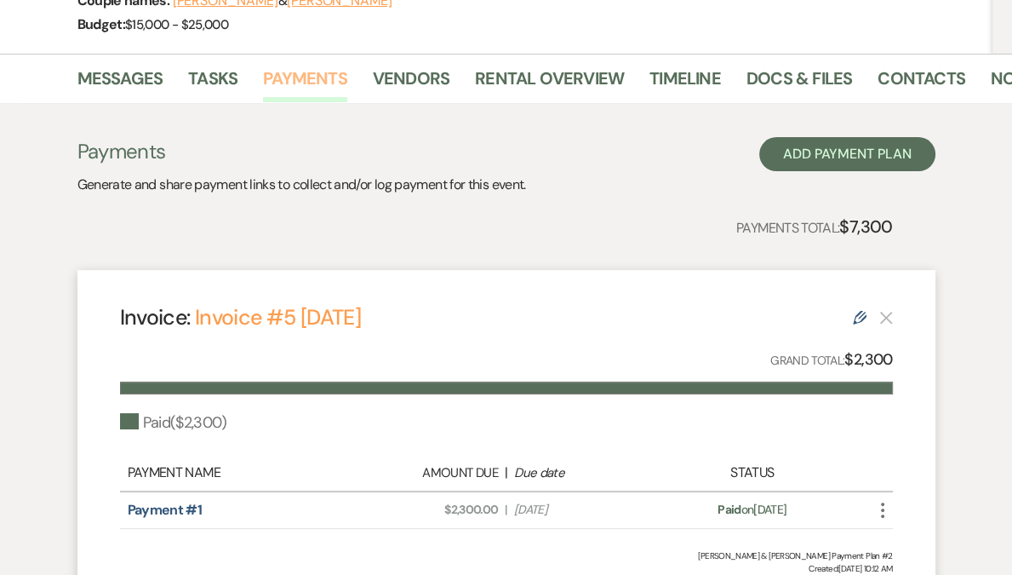
scroll to position [151, 0]
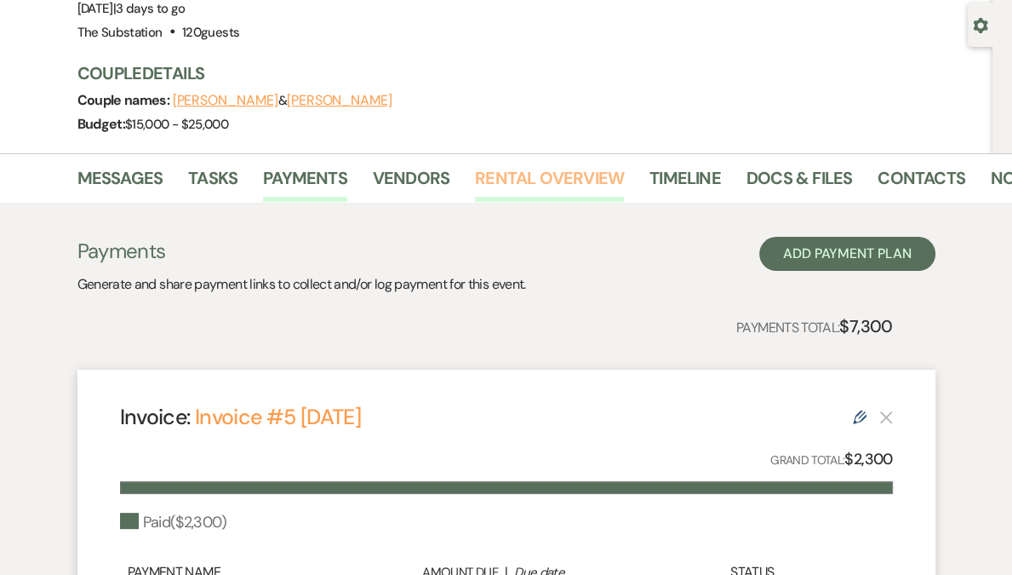
click at [583, 172] on link "Rental Overview" at bounding box center [549, 182] width 149 height 37
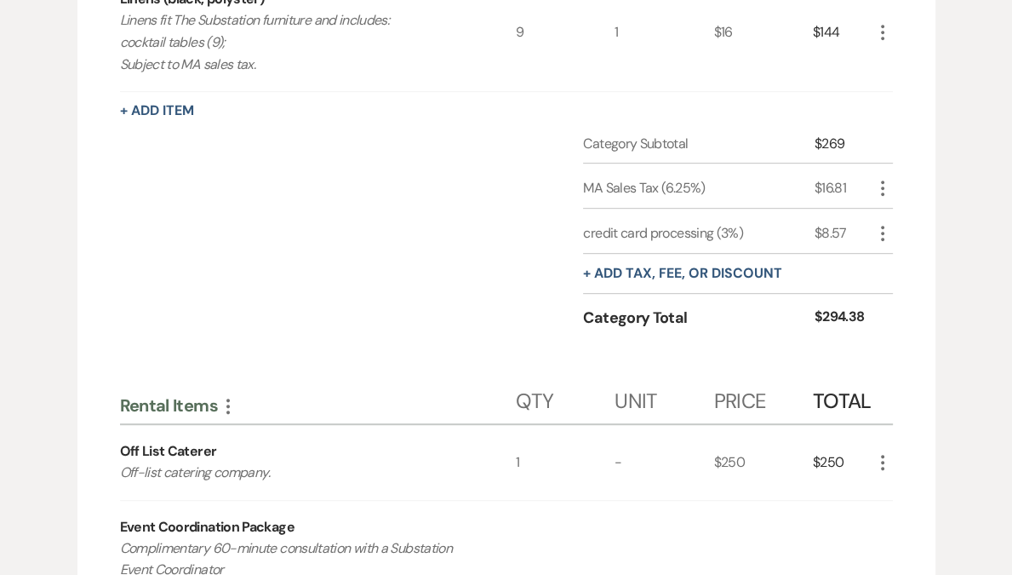
scroll to position [261, 0]
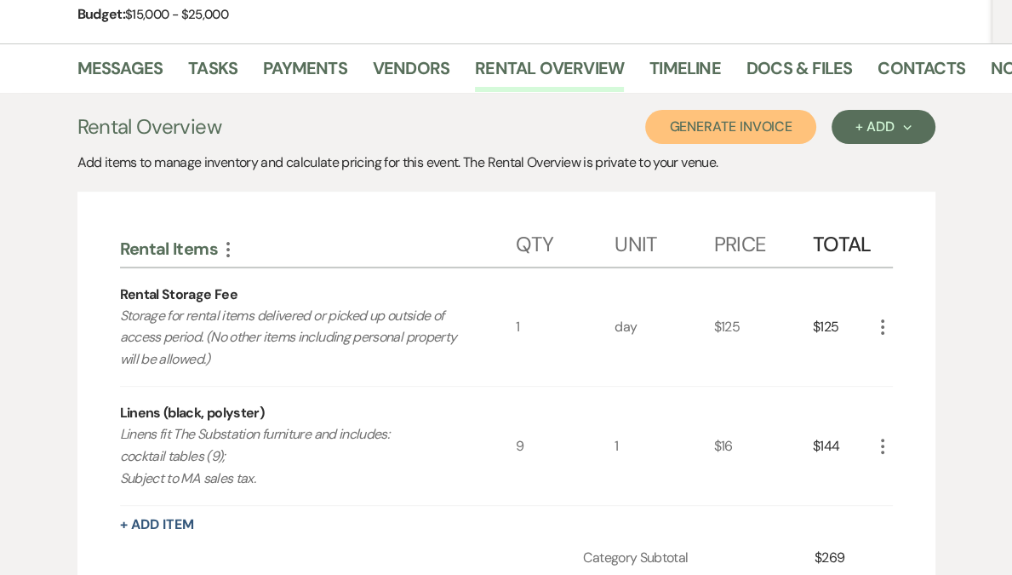
click at [725, 124] on button "Generate Invoice" at bounding box center [730, 127] width 171 height 34
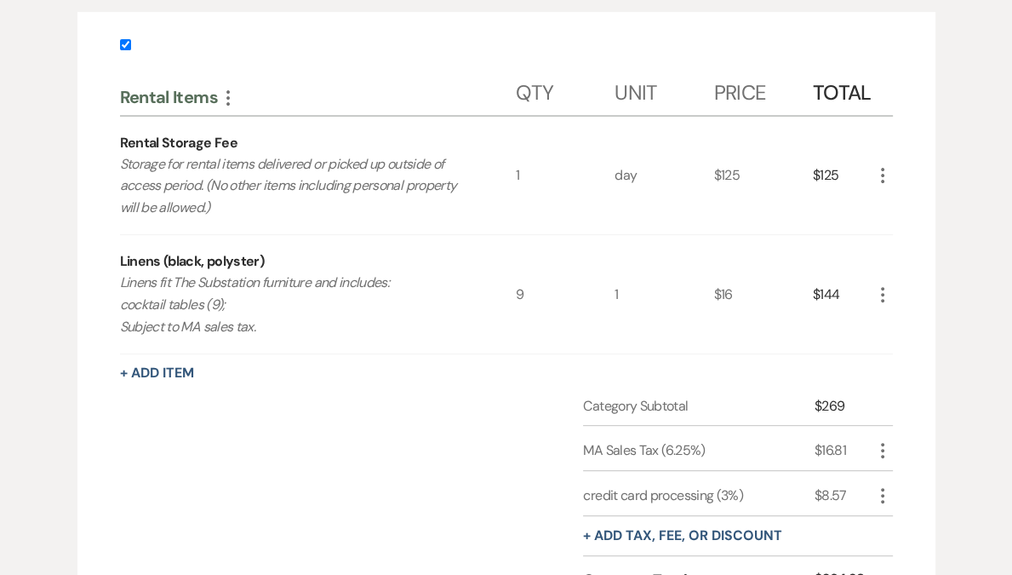
scroll to position [714, 0]
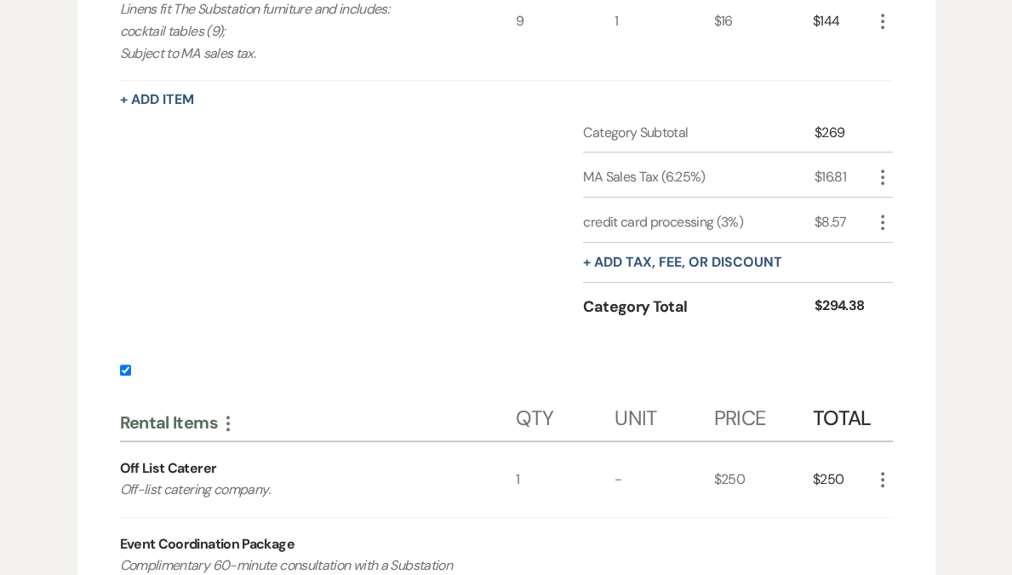
click at [127, 370] on input "checkbox" at bounding box center [125, 369] width 11 height 11
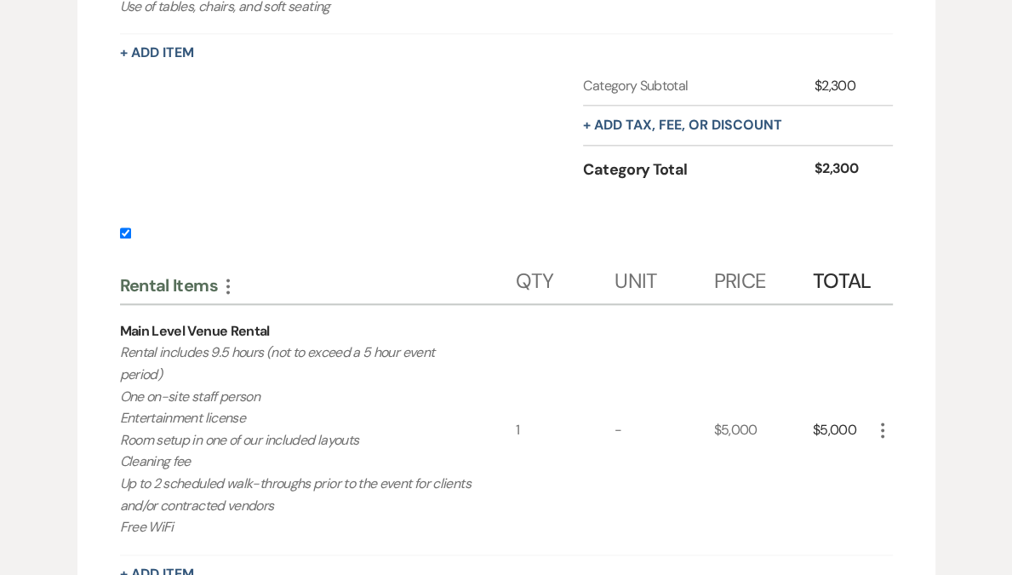
scroll to position [1786, 0]
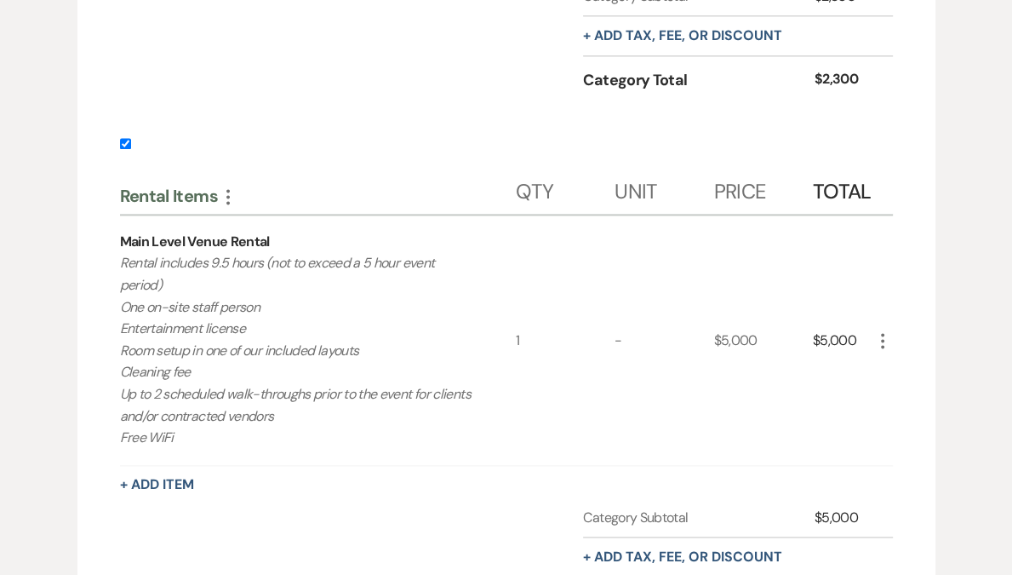
click at [126, 145] on input "checkbox" at bounding box center [125, 143] width 11 height 11
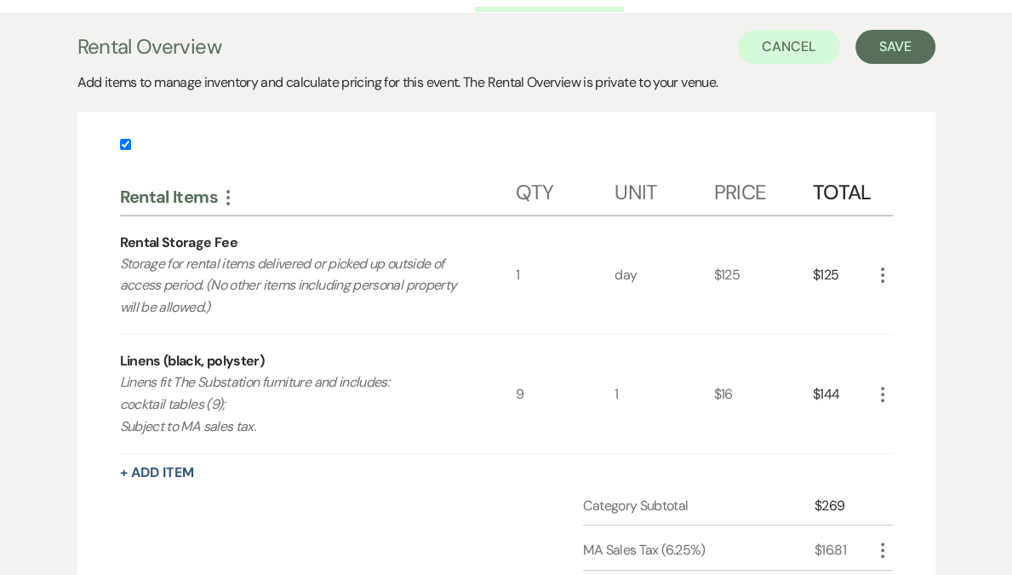
scroll to position [0, 0]
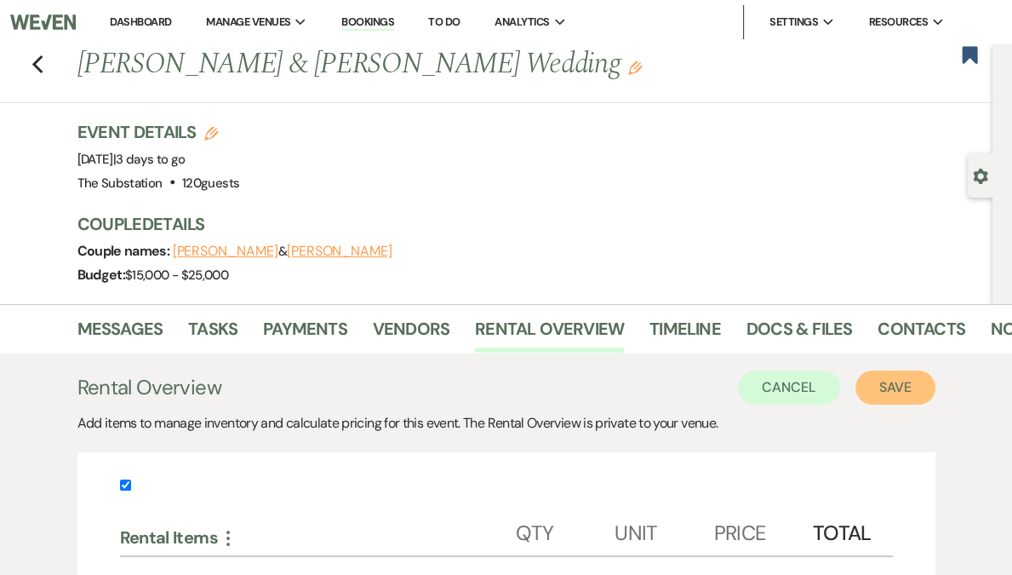
click at [877, 387] on button "Save" at bounding box center [896, 387] width 80 height 34
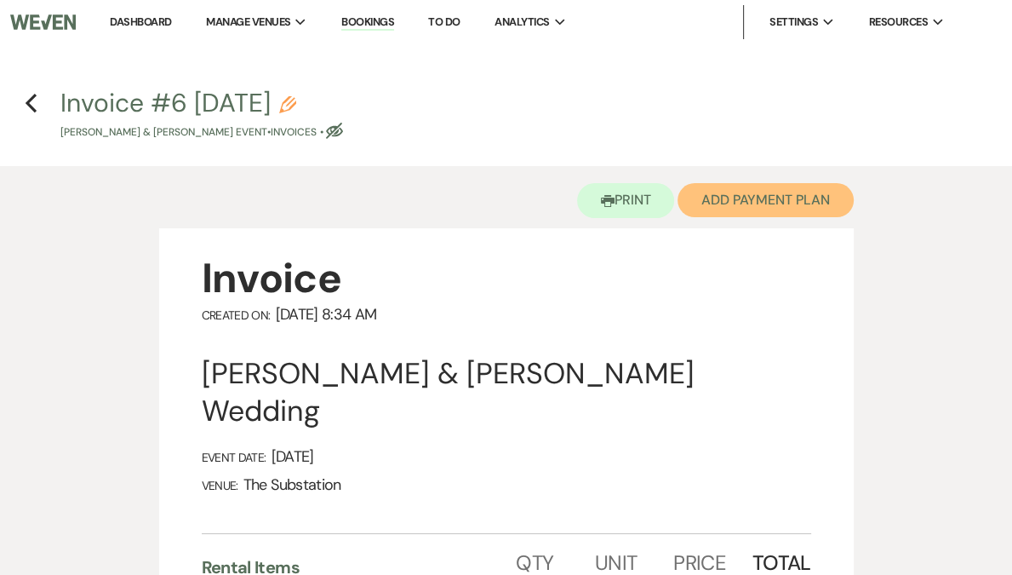
click at [746, 186] on button "Add Payment Plan" at bounding box center [766, 200] width 176 height 34
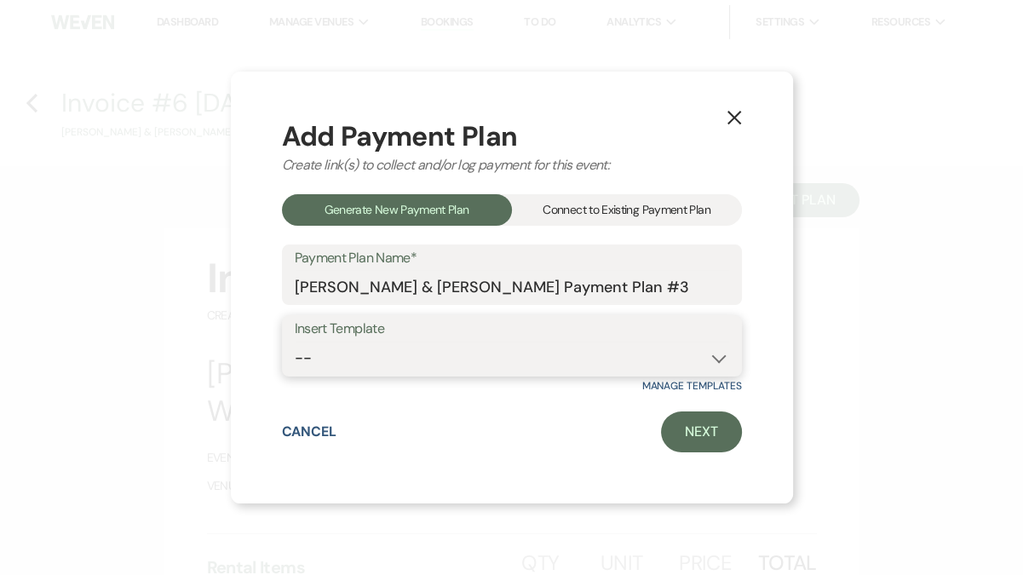
click at [384, 360] on select "-- Event Payment Plan Event Venue Rental due in full Additional Services, in fu…" at bounding box center [512, 357] width 434 height 33
click at [295, 341] on select "-- Event Payment Plan Event Venue Rental due in full Additional Services, in fu…" at bounding box center [512, 357] width 434 height 33
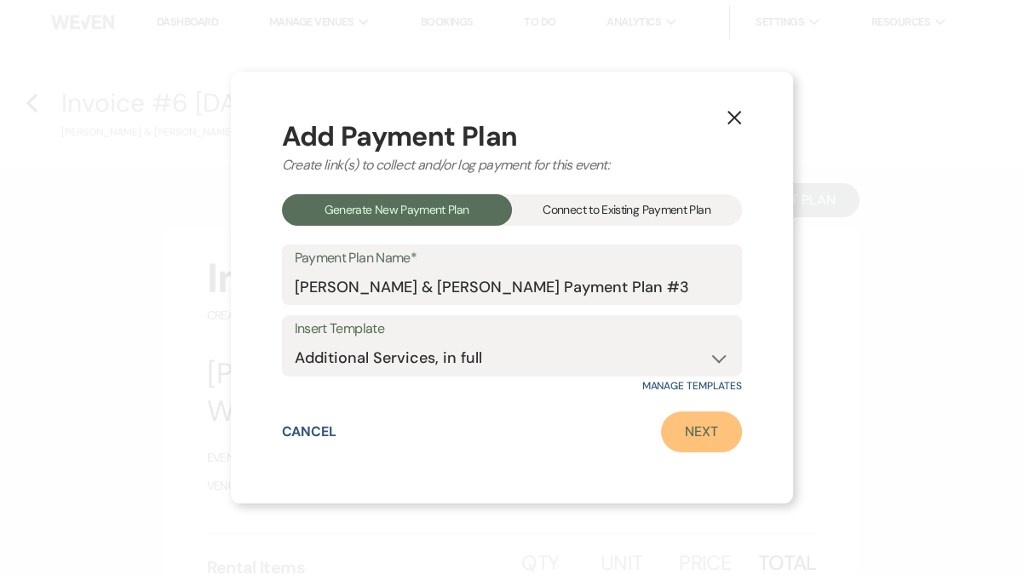
click at [699, 430] on link "Next" at bounding box center [701, 431] width 81 height 41
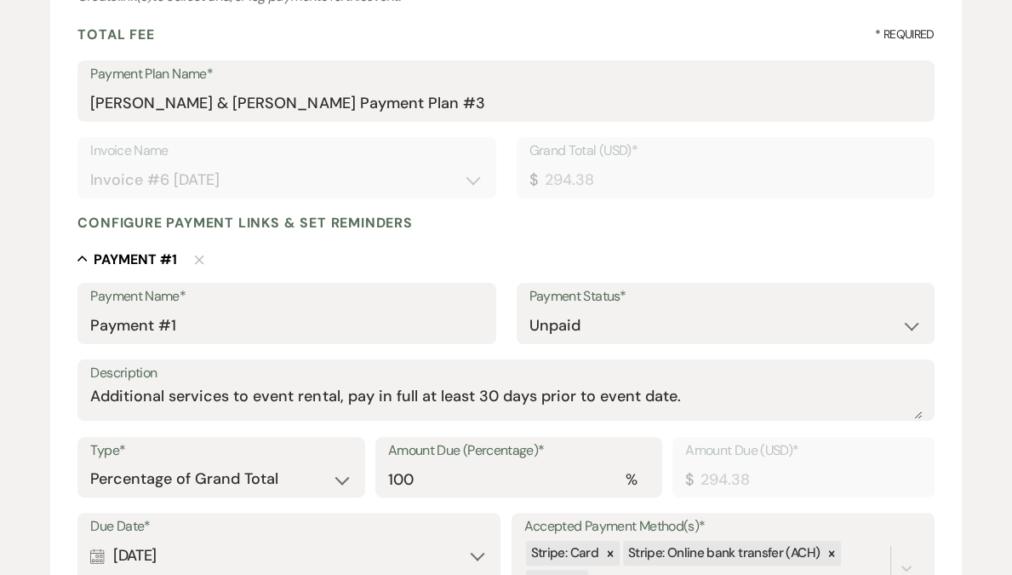
scroll to position [361, 0]
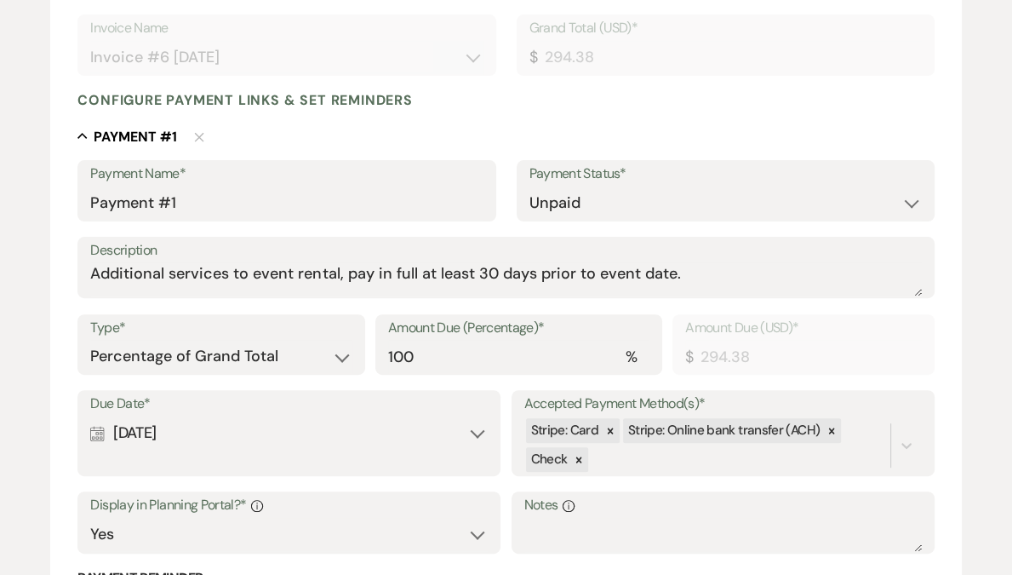
click at [229, 431] on div "Calendar [DATE] Expand" at bounding box center [289, 432] width 398 height 33
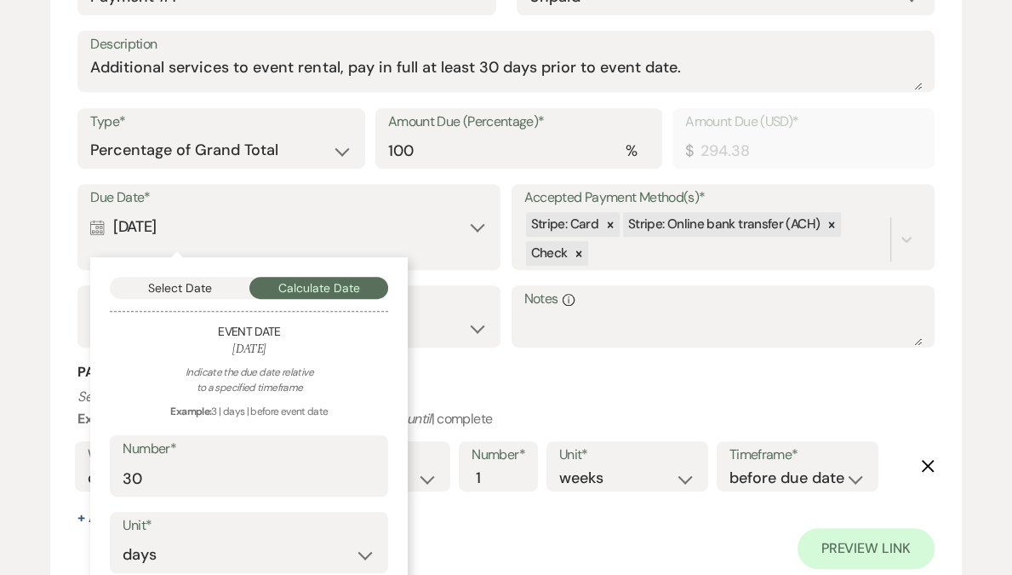
scroll to position [627, 0]
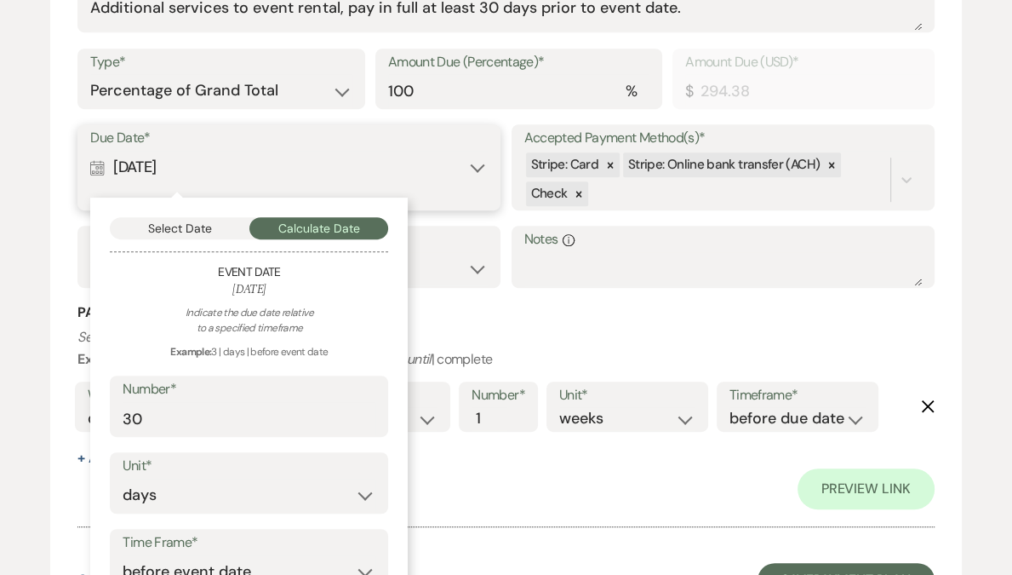
click at [199, 222] on button "Select Date" at bounding box center [180, 228] width 140 height 22
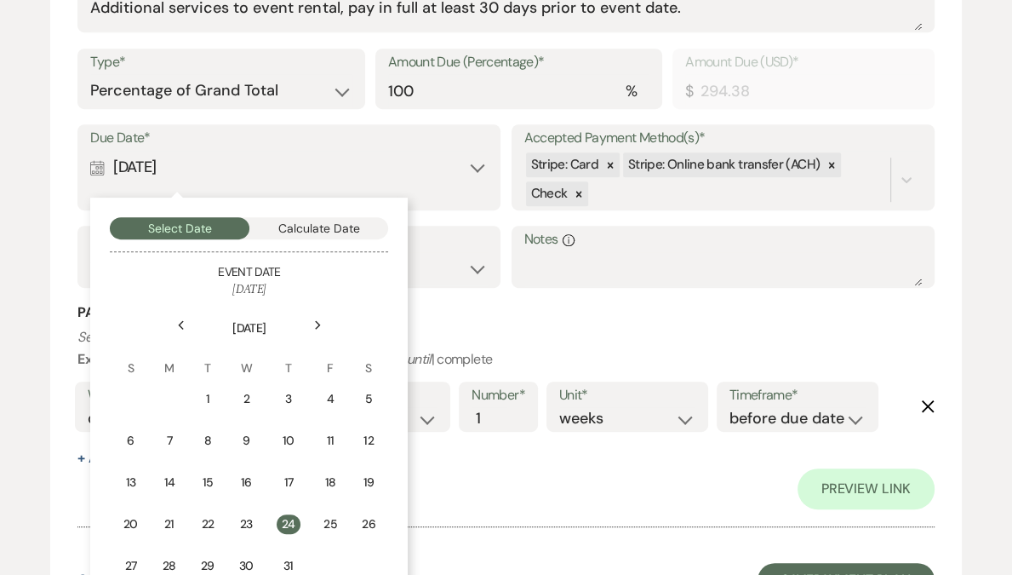
click at [319, 323] on icon "Next" at bounding box center [318, 325] width 9 height 10
click at [249, 523] on div "20" at bounding box center [250, 526] width 14 height 18
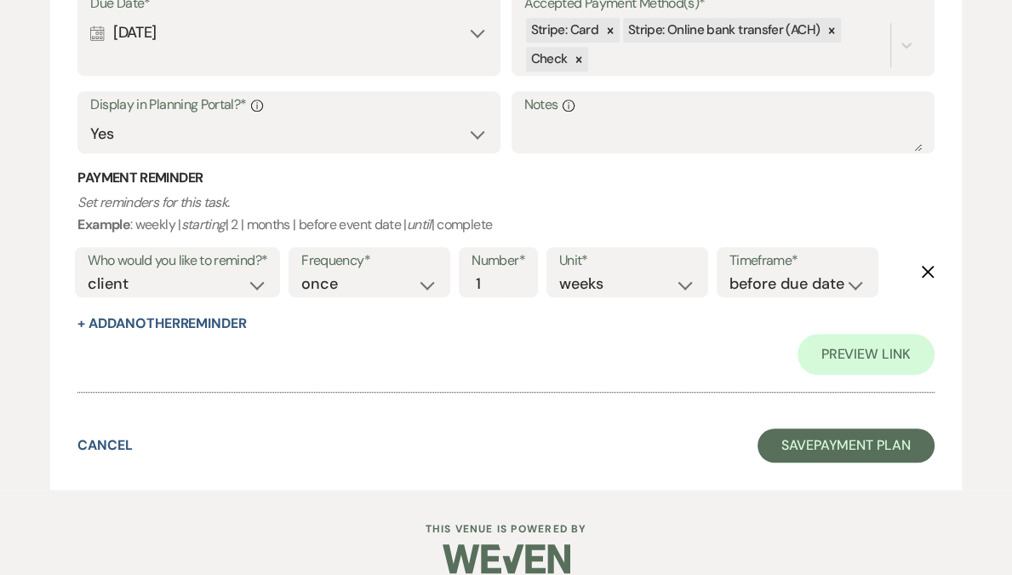
scroll to position [784, 0]
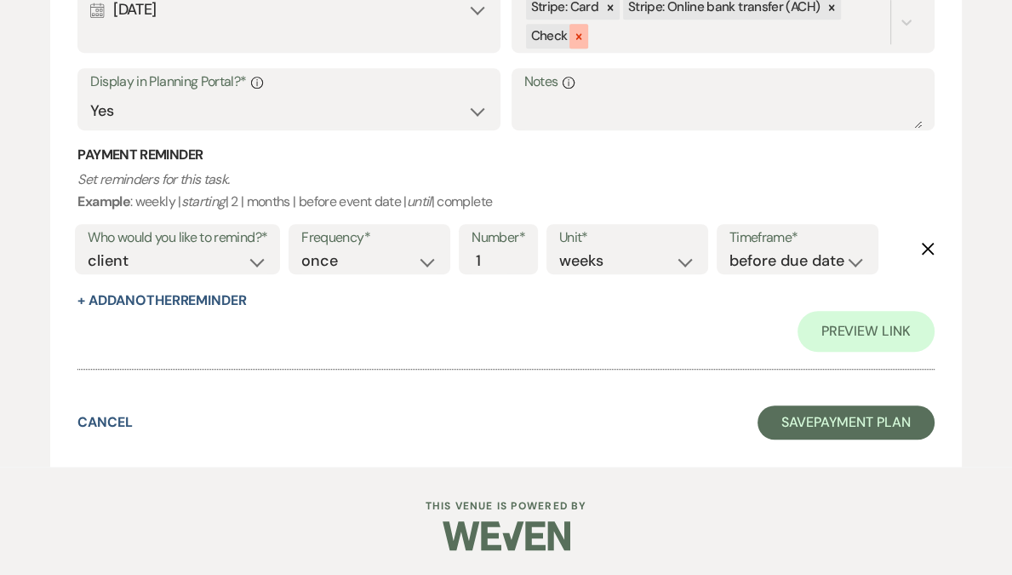
click at [581, 37] on icon at bounding box center [579, 37] width 12 height 12
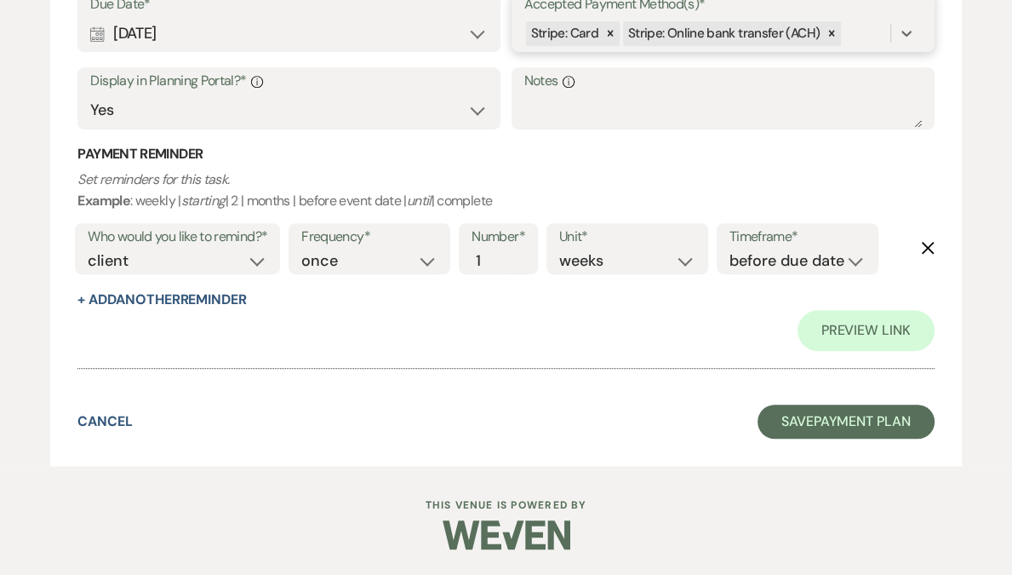
scroll to position [760, 0]
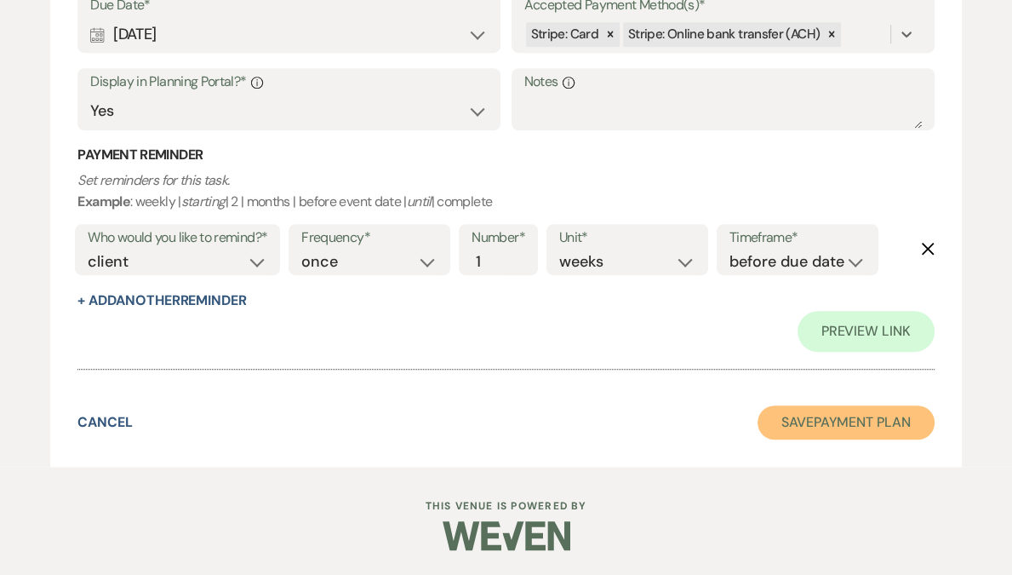
click at [821, 418] on button "Save Payment Plan" at bounding box center [846, 422] width 177 height 34
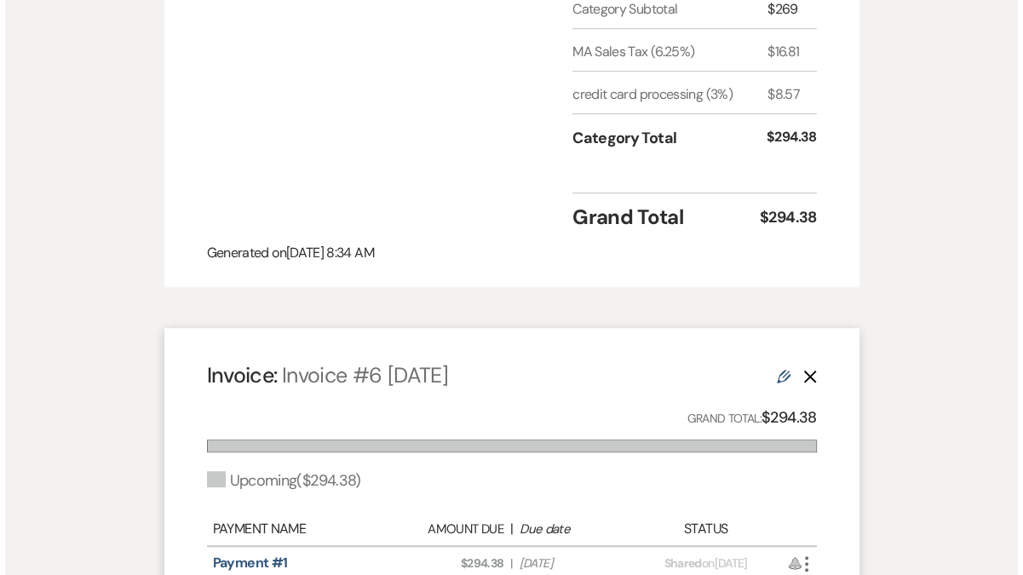
scroll to position [971, 0]
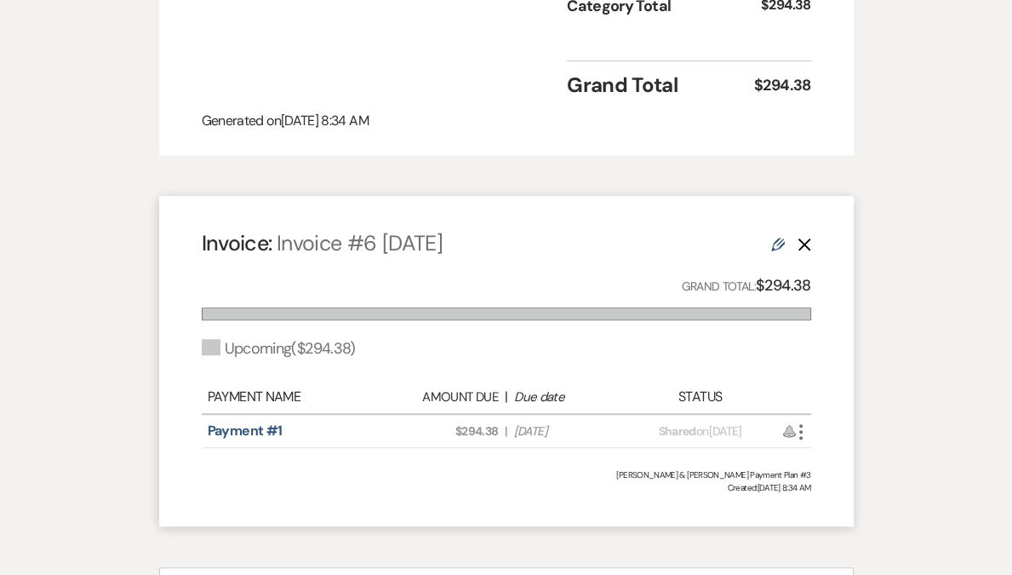
click at [806, 421] on icon "More" at bounding box center [801, 431] width 20 height 20
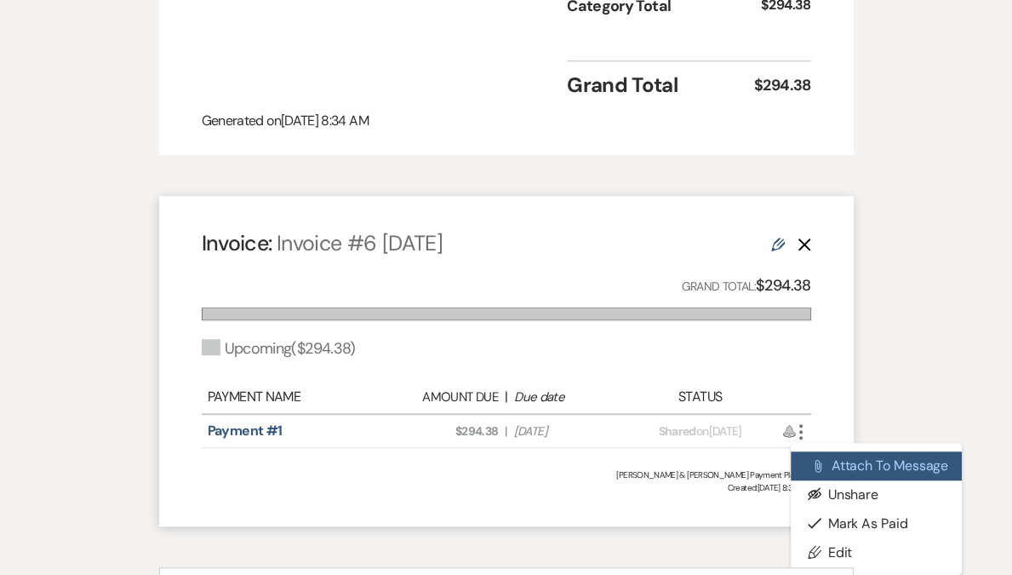
click at [846, 451] on button "Attach File Attach to Message" at bounding box center [877, 465] width 172 height 29
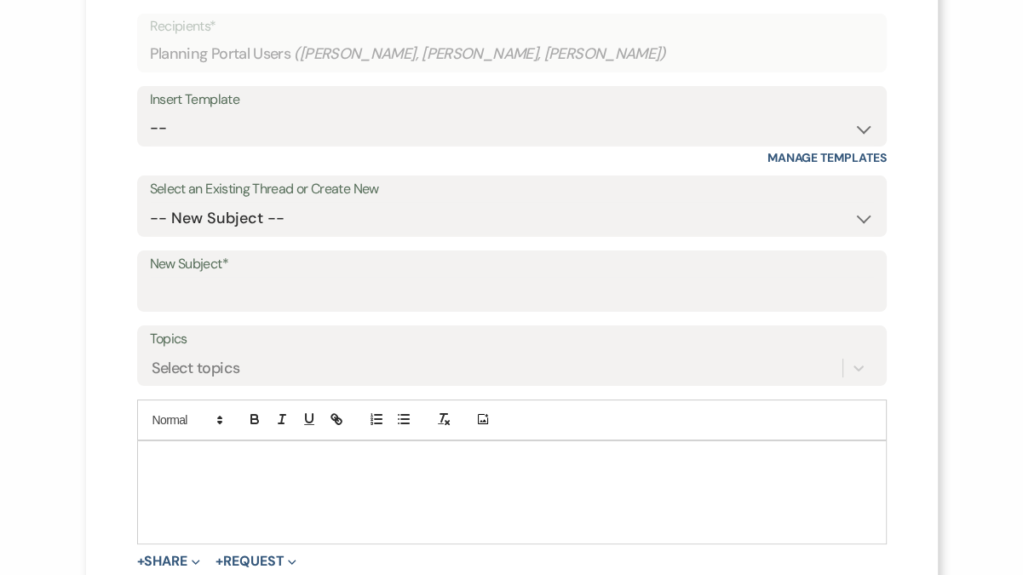
scroll to position [124, 0]
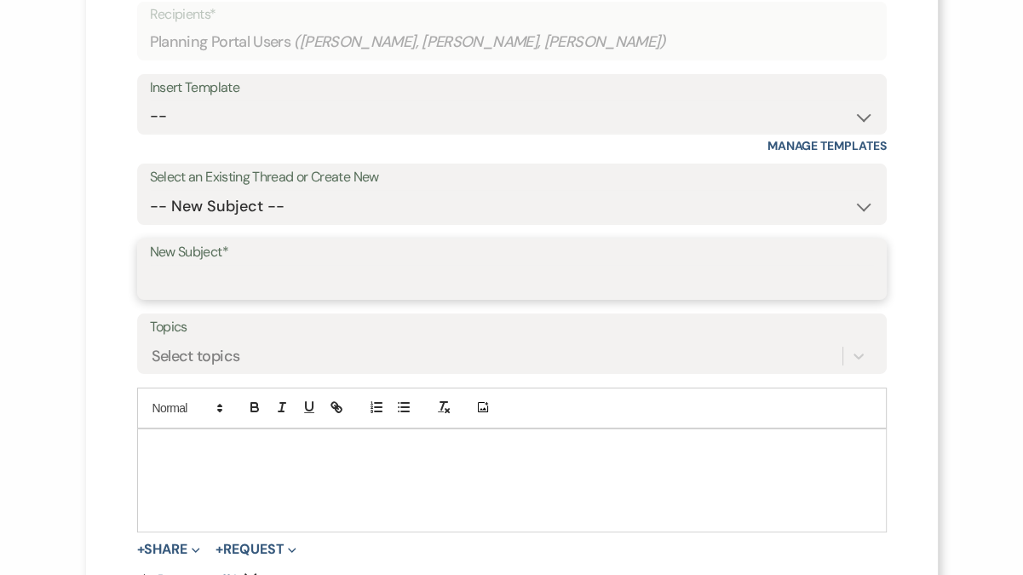
click at [312, 280] on input "New Subject*" at bounding box center [512, 281] width 724 height 33
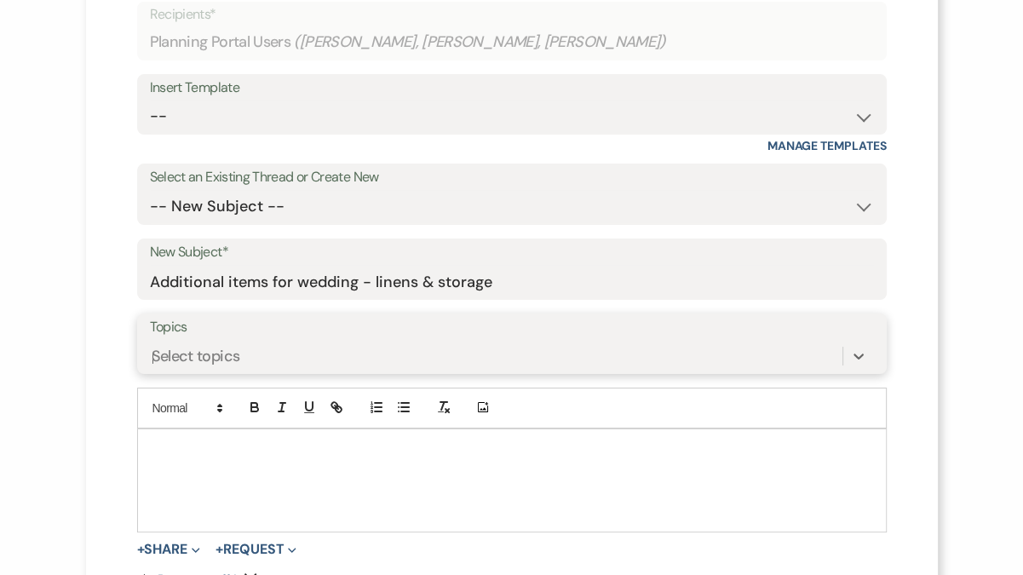
scroll to position [146, 0]
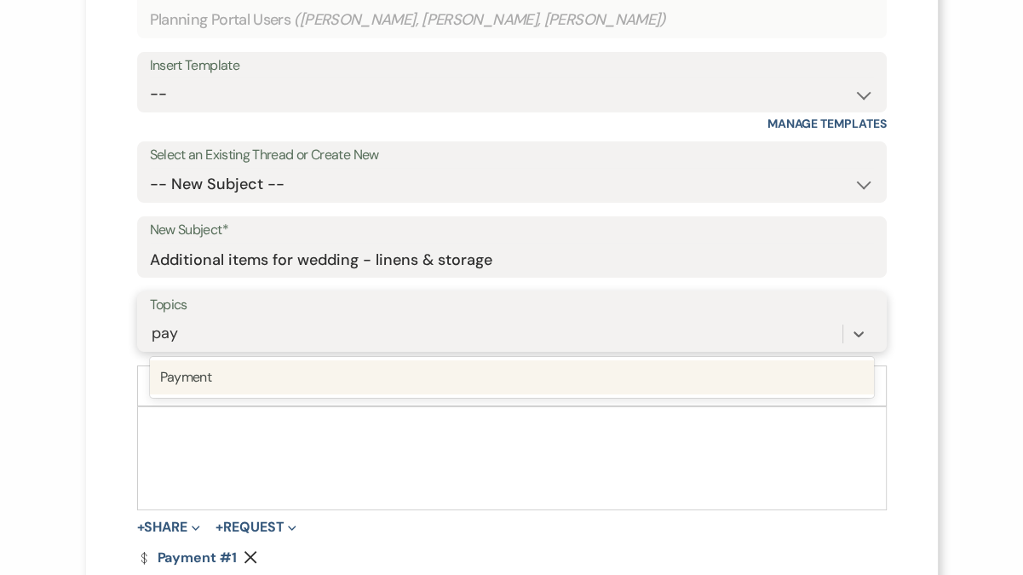
click at [277, 373] on div "Payment" at bounding box center [512, 377] width 724 height 34
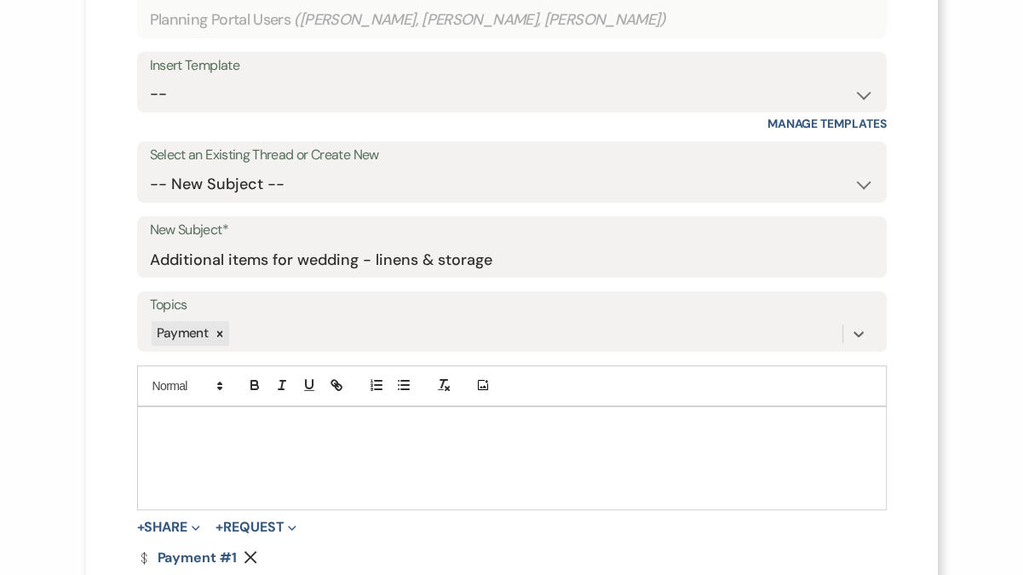
click at [290, 460] on div at bounding box center [512, 458] width 748 height 102
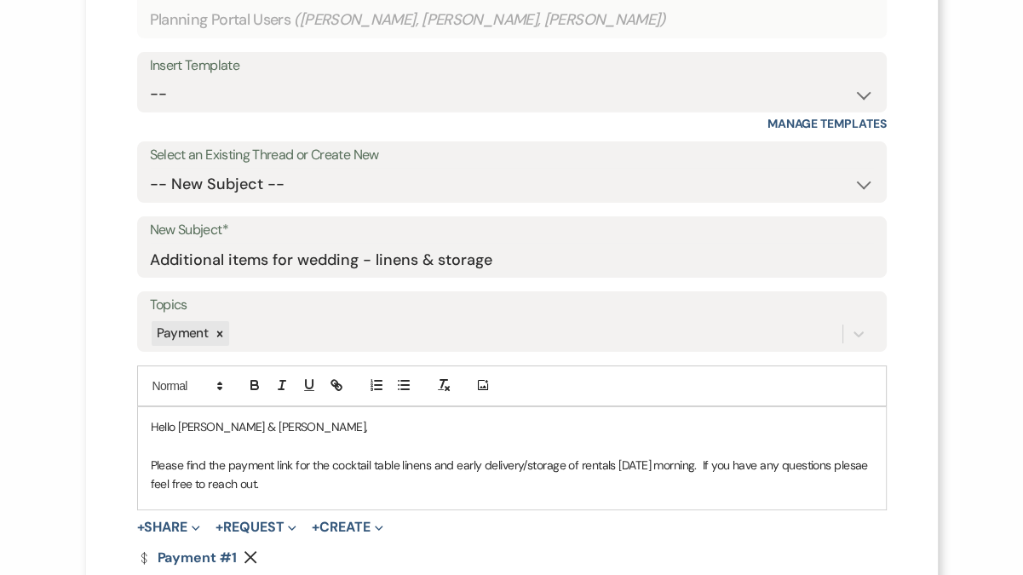
click at [158, 480] on p "Please find the payment link for the cocktail table linens and early delivery/s…" at bounding box center [512, 475] width 722 height 38
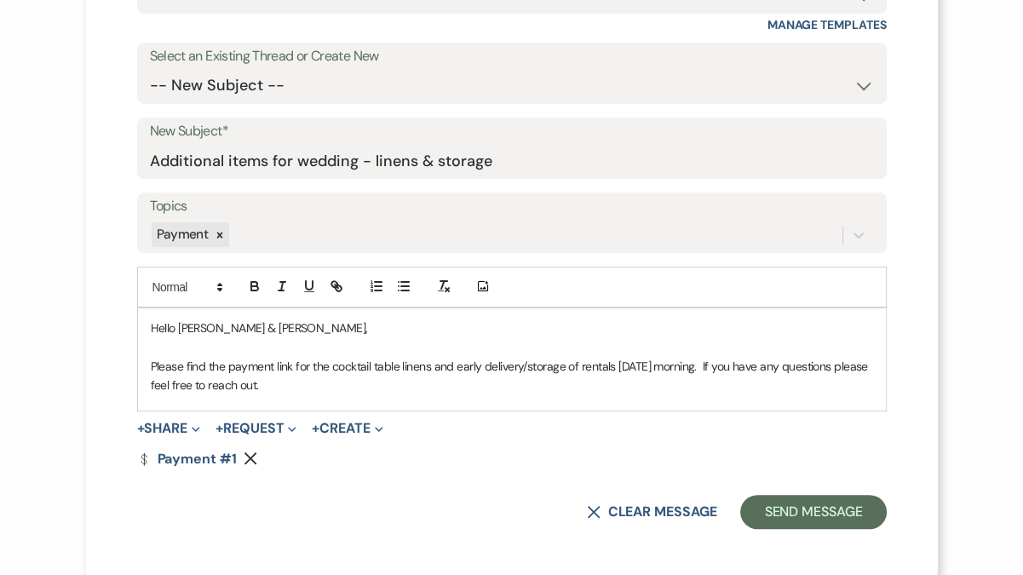
scroll to position [249, 0]
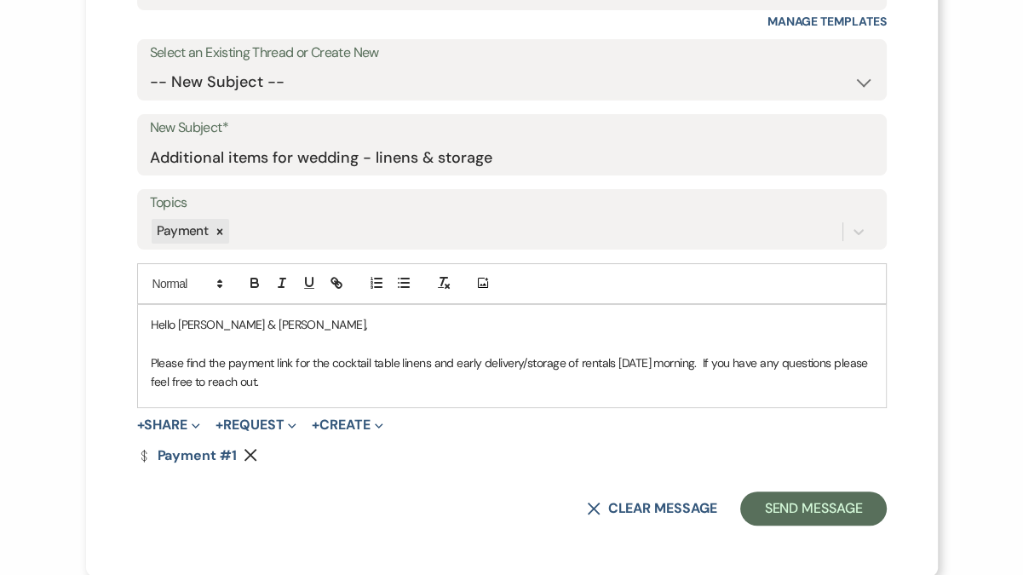
click at [406, 364] on p "Please find the payment link for the cocktail table linens and early delivery/s…" at bounding box center [512, 372] width 722 height 38
click at [323, 378] on p "Please find the payment link for the cocktail table linens and early delivery/s…" at bounding box center [512, 372] width 722 height 38
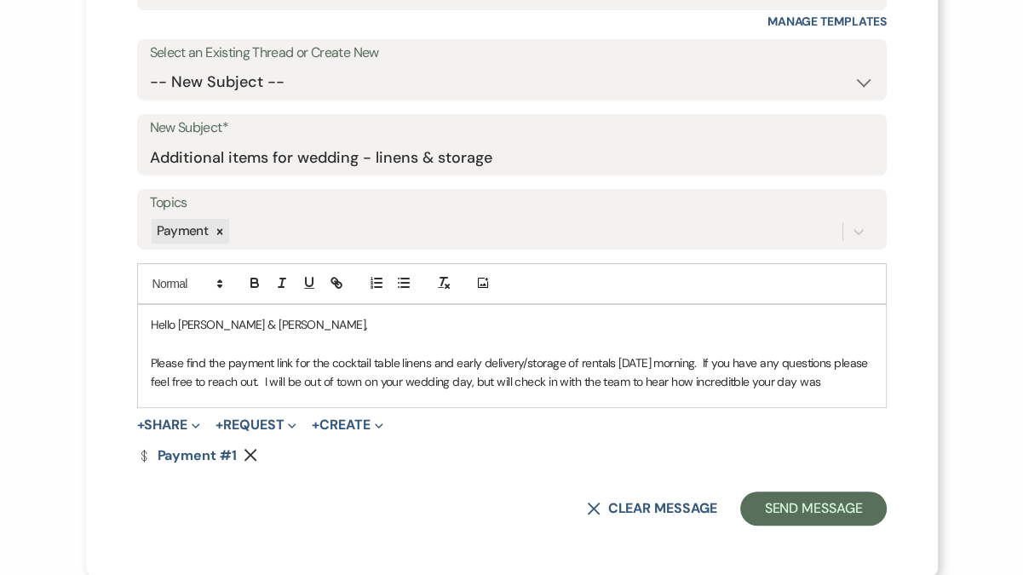
click at [740, 382] on p "Please find the payment link for the cocktail table linens and early delivery/s…" at bounding box center [512, 372] width 722 height 38
drag, startPoint x: 293, startPoint y: 381, endPoint x: 581, endPoint y: 401, distance: 288.5
click at [581, 401] on div "Hello [PERSON_NAME] & [PERSON_NAME], Please find the payment link for the cockt…" at bounding box center [512, 356] width 748 height 102
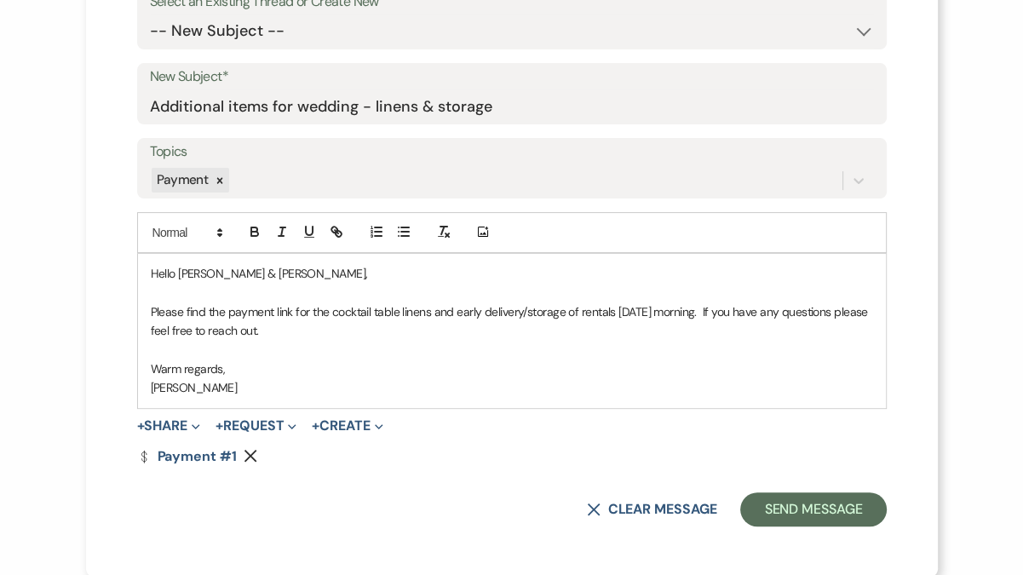
scroll to position [301, 0]
click at [181, 423] on button "+ Share Expand" at bounding box center [169, 425] width 64 height 14
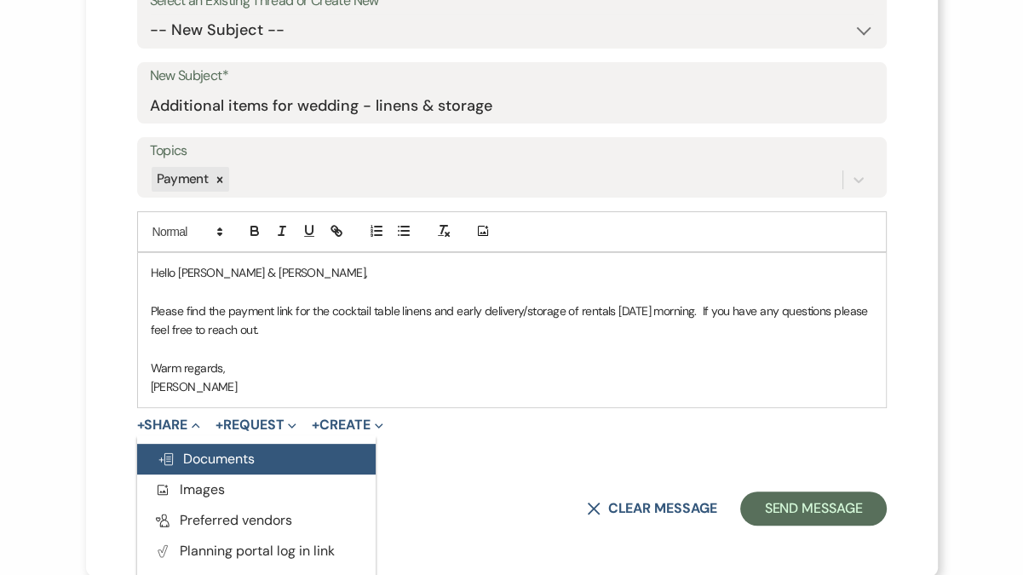
click at [205, 467] on button "Doc Upload Documents" at bounding box center [256, 459] width 238 height 31
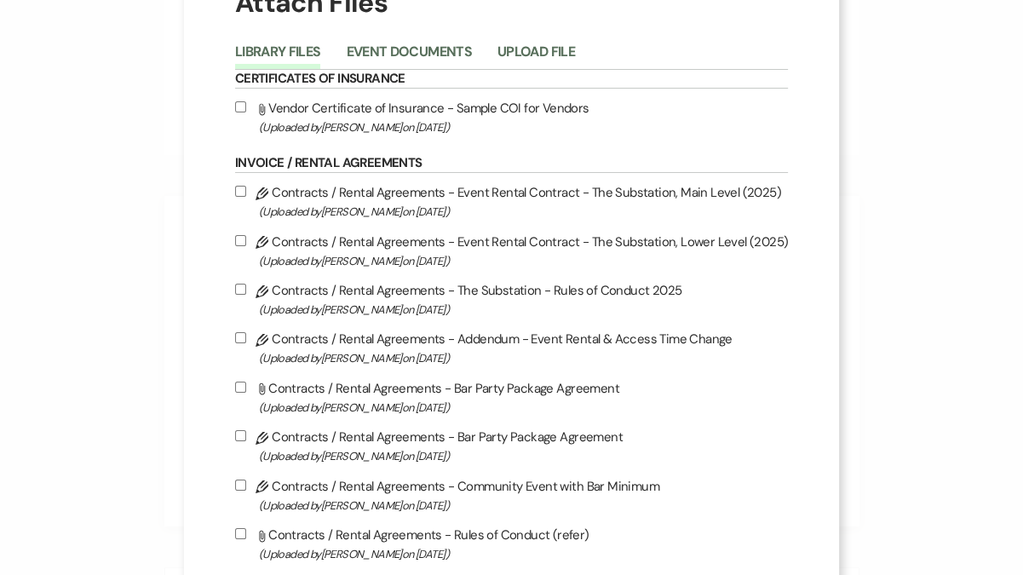
scroll to position [0, 0]
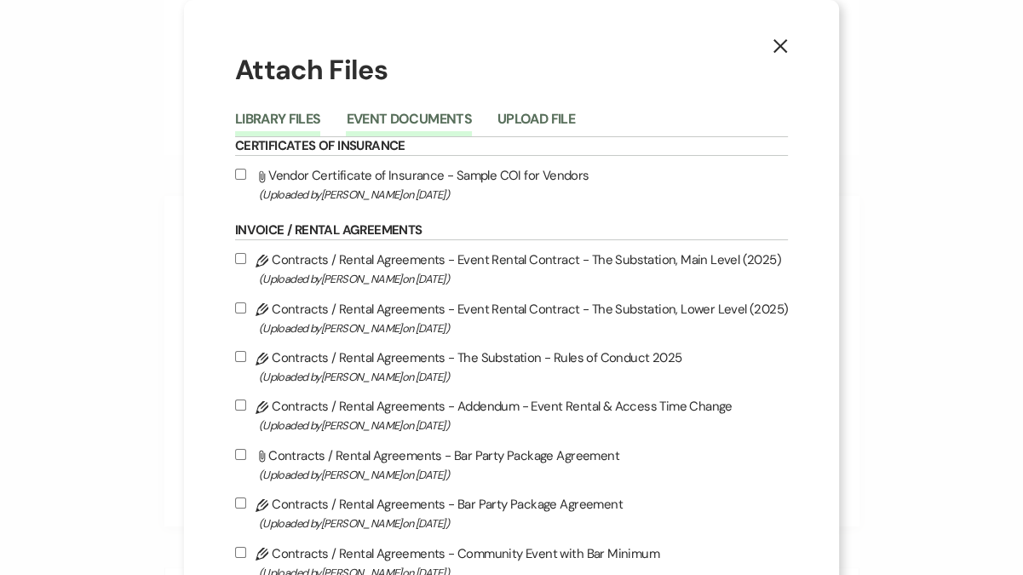
click at [426, 116] on button "Event Documents" at bounding box center [408, 124] width 125 height 24
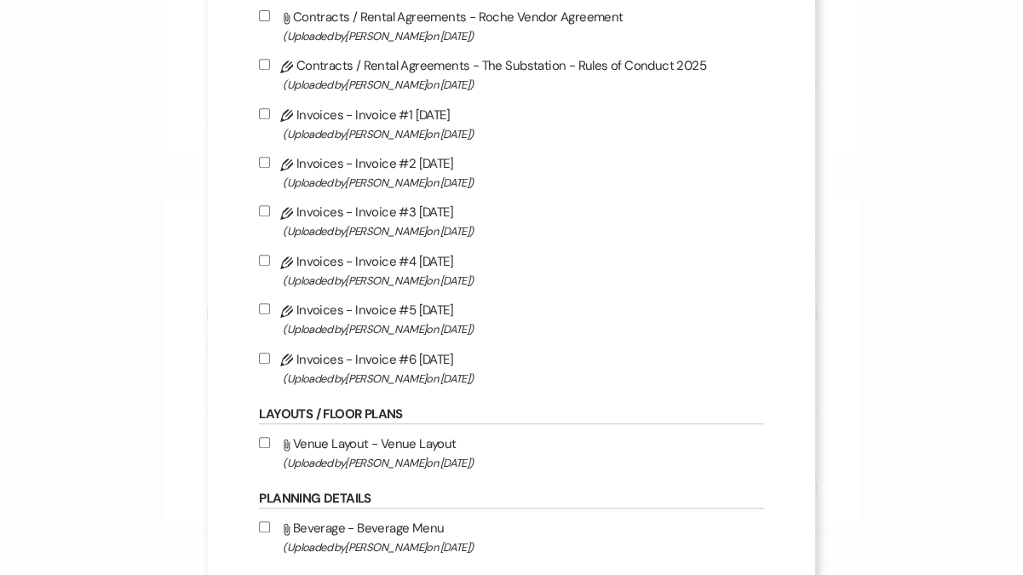
scroll to position [589, 0]
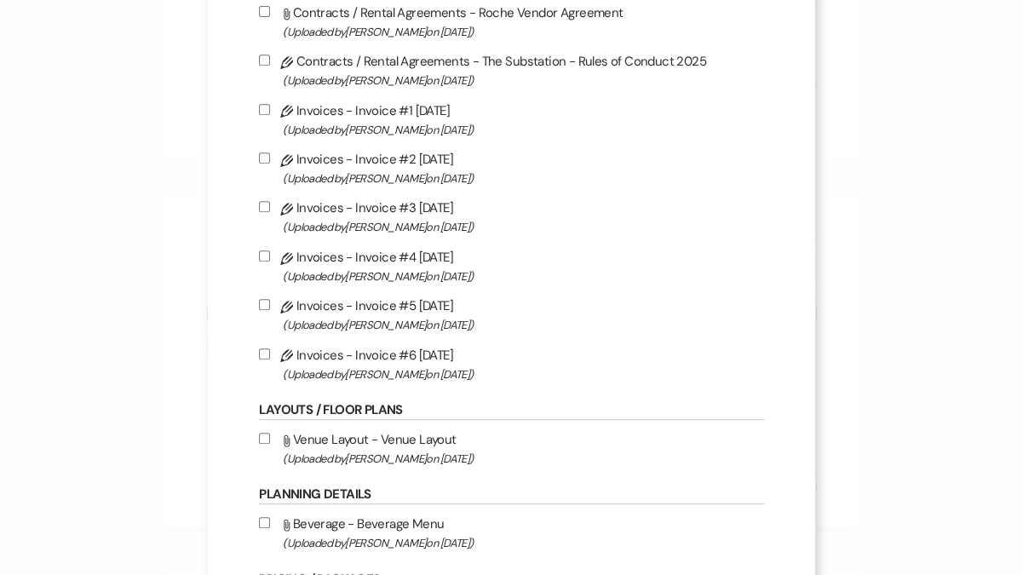
click at [364, 364] on label "Pencil Invoices - Invoice #6 [DATE] (Uploaded by [PERSON_NAME] on [DATE] )" at bounding box center [511, 364] width 504 height 40
click at [270, 359] on input "Pencil Invoices - Invoice #6 [DATE] (Uploaded by [PERSON_NAME] on [DATE] )" at bounding box center [264, 353] width 11 height 11
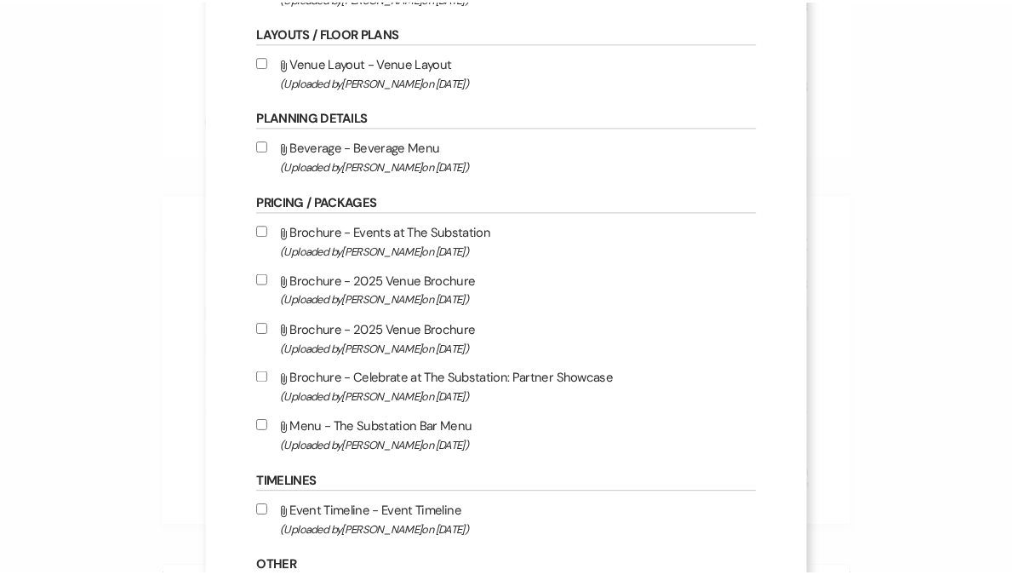
scroll to position [1359, 0]
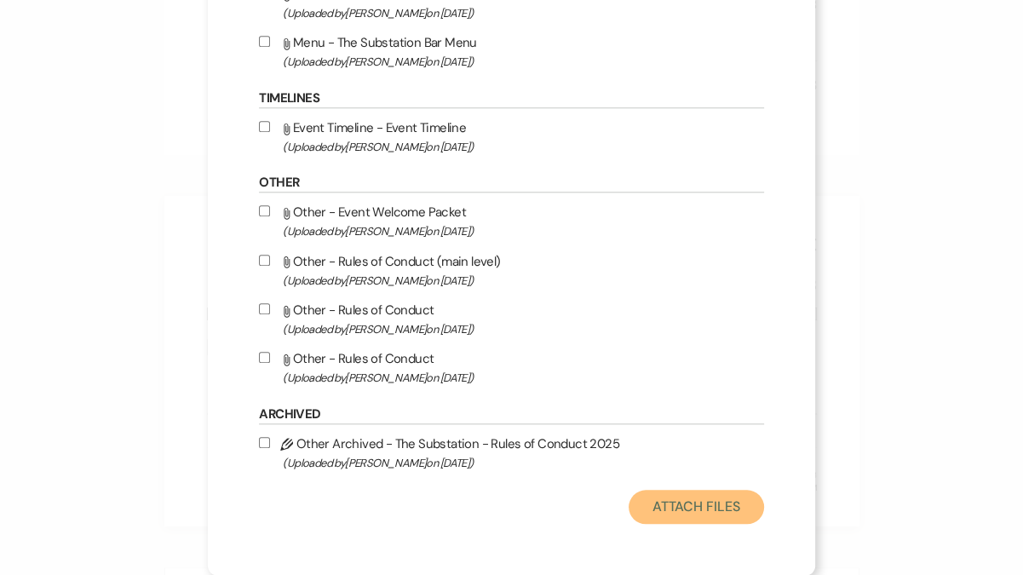
click at [660, 507] on button "Attach Files" at bounding box center [695, 507] width 135 height 34
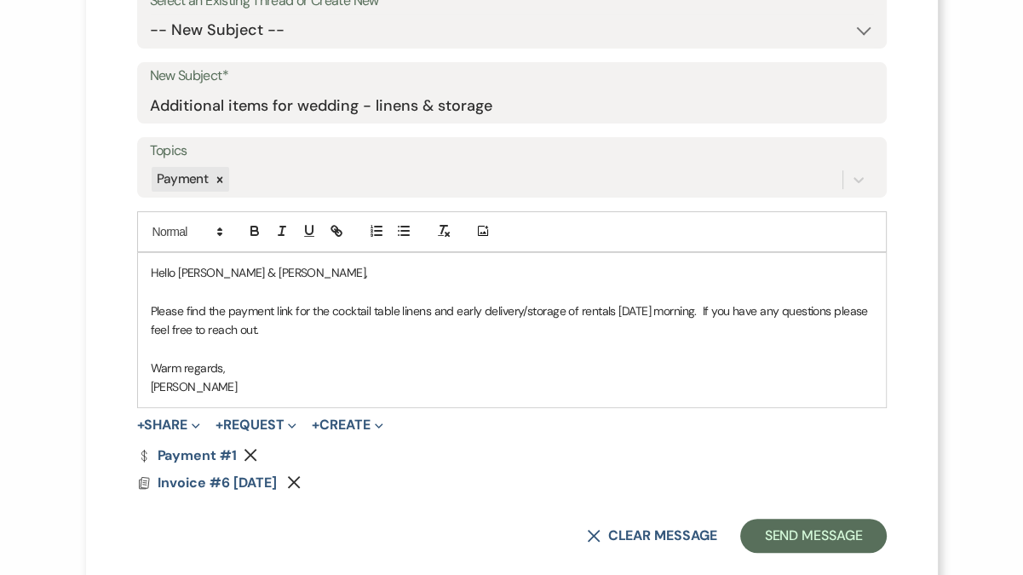
click at [699, 311] on p "Please find the payment link for the cocktail table linens and early delivery/s…" at bounding box center [512, 320] width 722 height 38
click at [391, 327] on p "Please find the payment link for the cocktail table linens and early delivery/s…" at bounding box center [512, 320] width 722 height 38
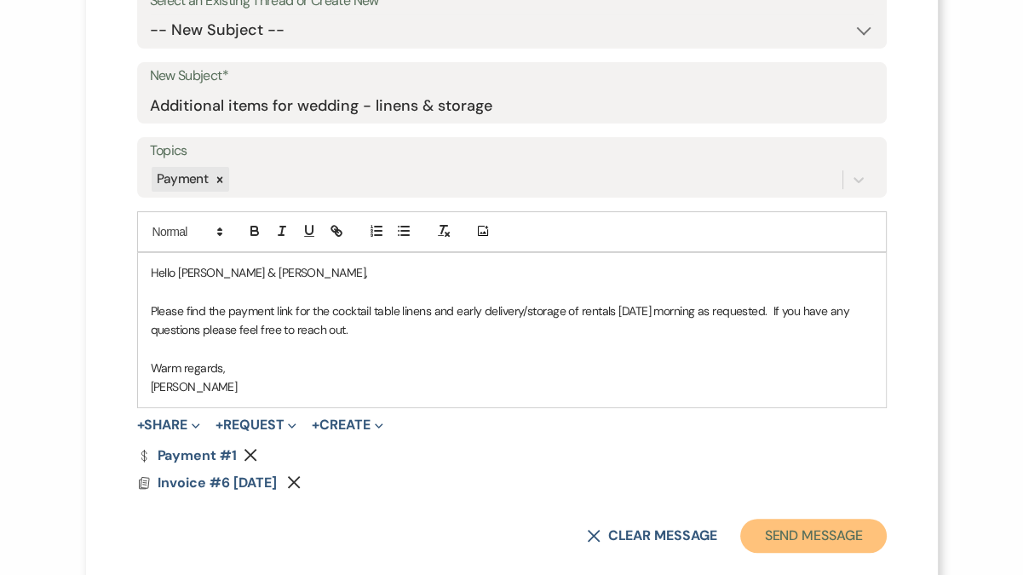
click at [806, 533] on button "Send Message" at bounding box center [813, 536] width 146 height 34
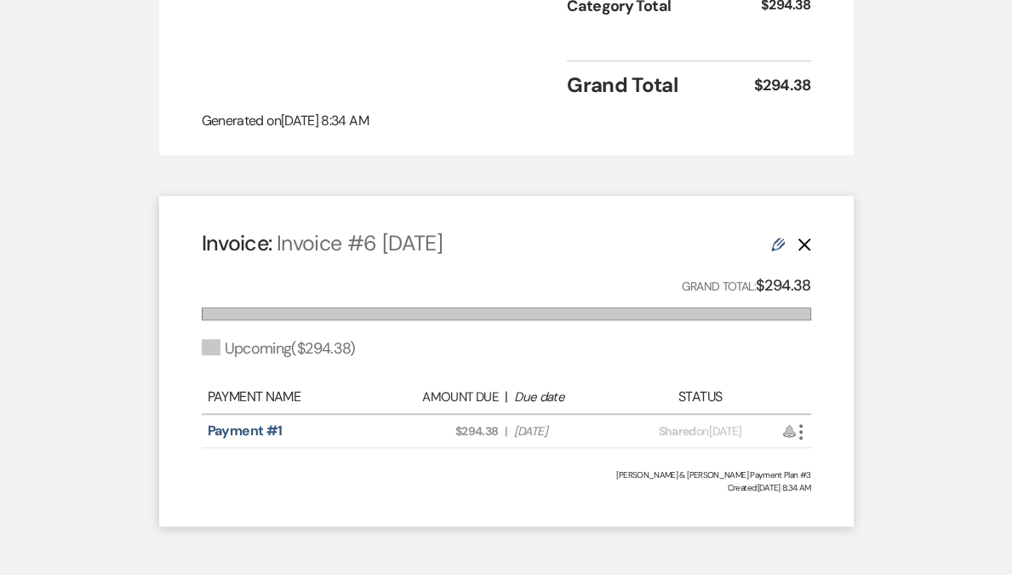
scroll to position [0, 0]
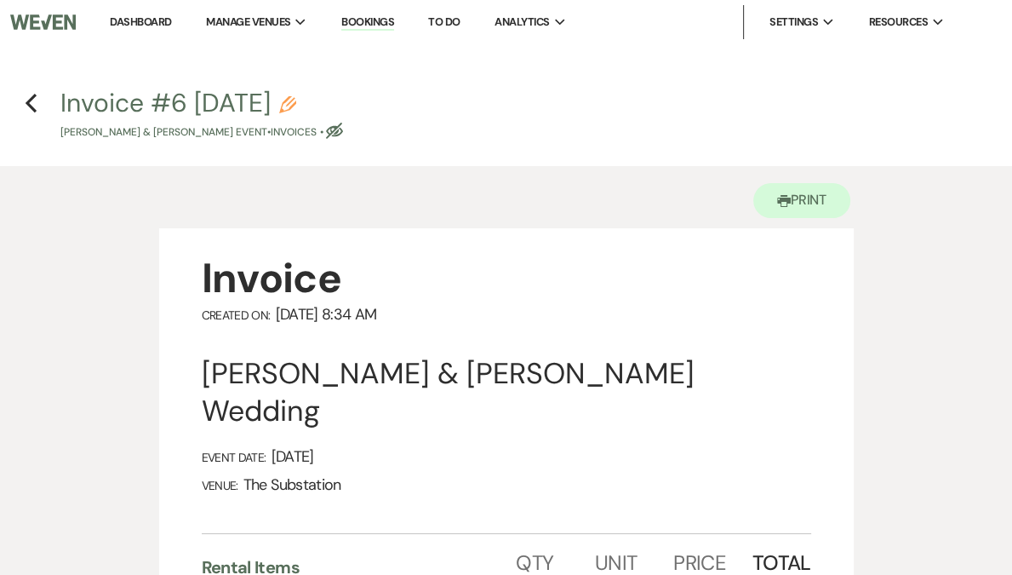
click at [171, 25] on link "Dashboard" at bounding box center [140, 21] width 61 height 14
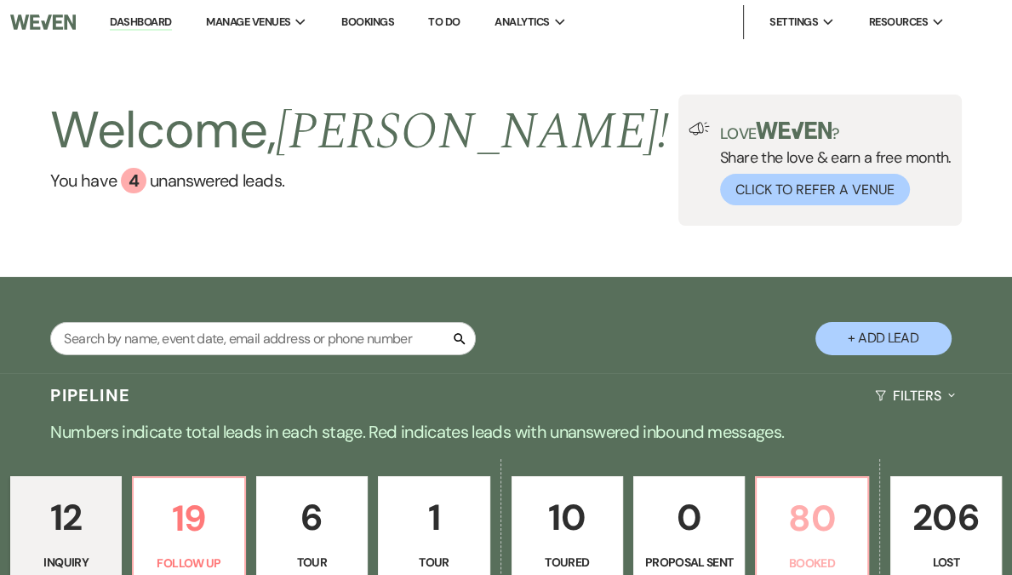
click at [771, 536] on p "80" at bounding box center [811, 518] width 89 height 57
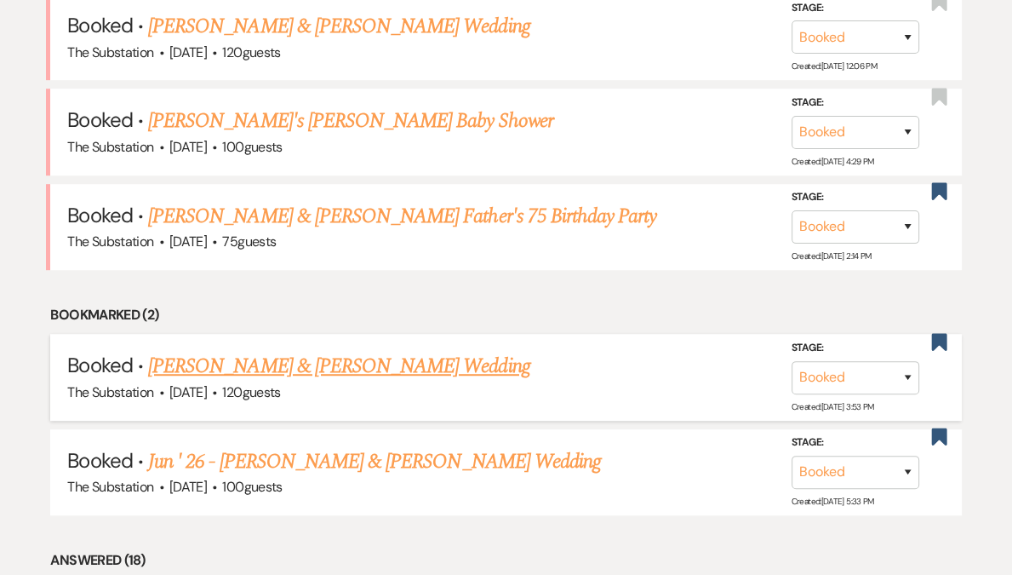
scroll to position [748, 0]
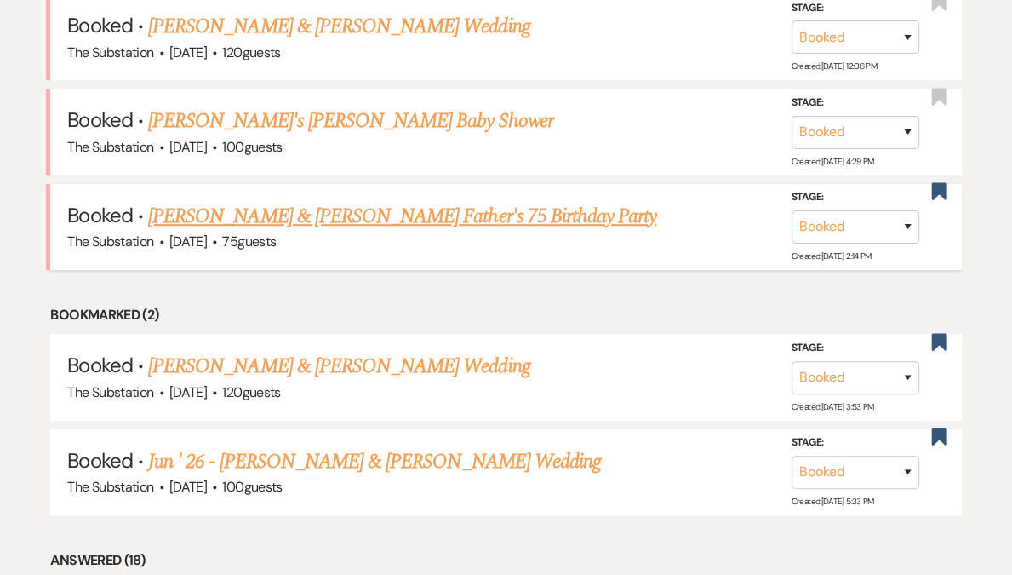
click at [416, 213] on link "[PERSON_NAME] & [PERSON_NAME] Father's 75 Birthday Party" at bounding box center [402, 216] width 508 height 31
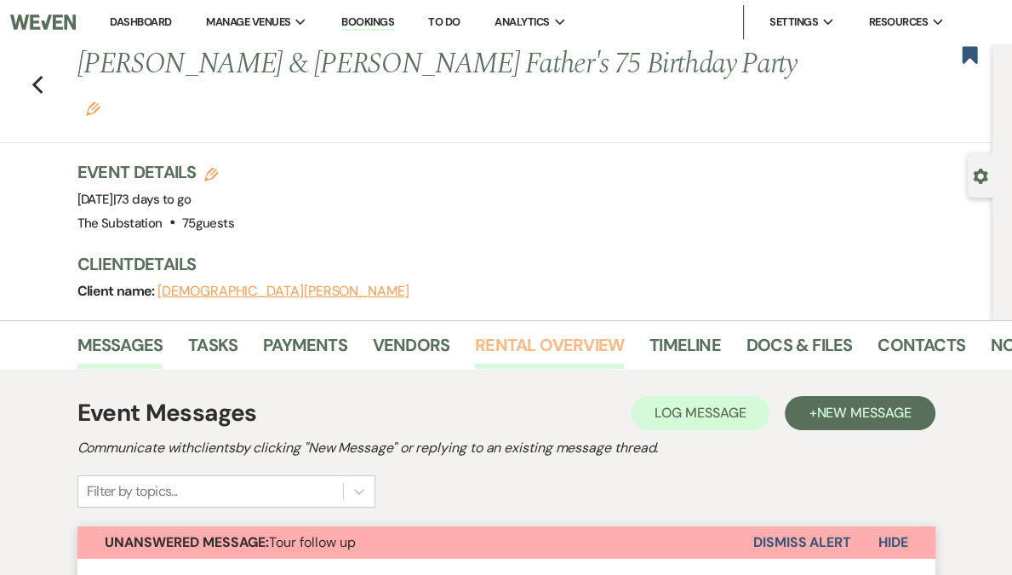
click at [550, 331] on link "Rental Overview" at bounding box center [549, 349] width 149 height 37
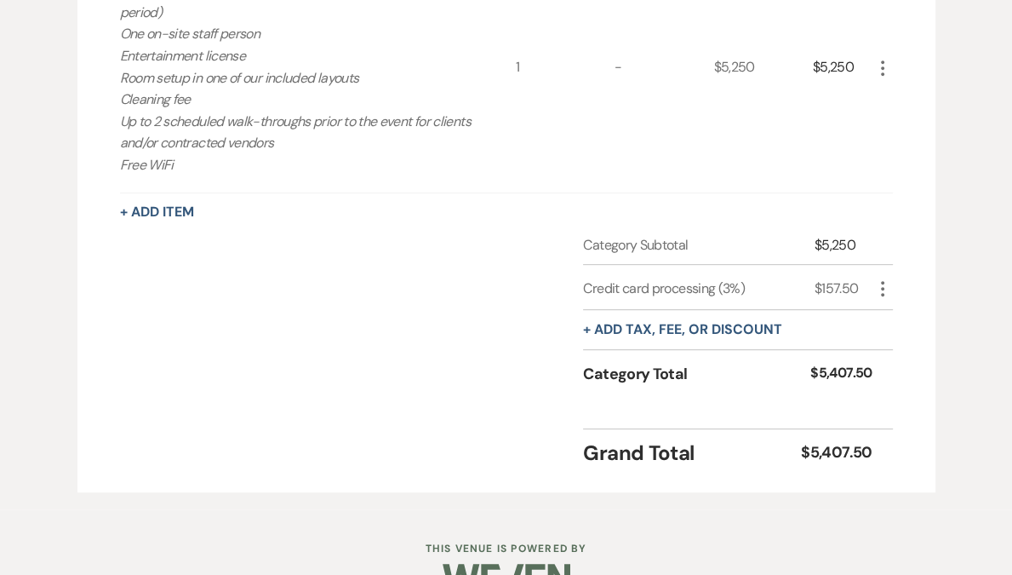
scroll to position [603, 0]
